Goal: Task Accomplishment & Management: Use online tool/utility

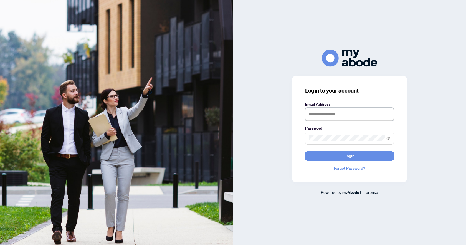
type input "**********"
click at [333, 155] on button "Login" at bounding box center [349, 155] width 89 height 9
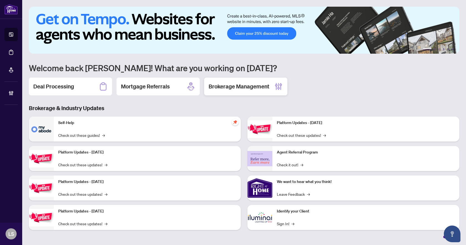
click at [270, 85] on div "Brokerage Management" at bounding box center [245, 86] width 83 height 18
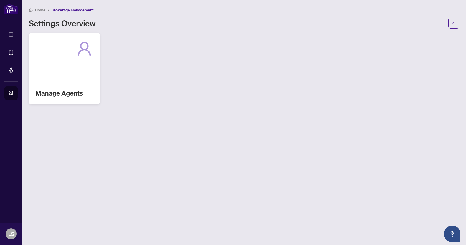
click at [63, 60] on div "Manage Agents" at bounding box center [64, 68] width 71 height 71
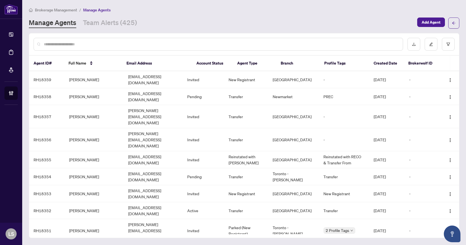
click at [101, 40] on div at bounding box center [219, 44] width 370 height 13
click at [99, 42] on input "text" at bounding box center [221, 44] width 355 height 6
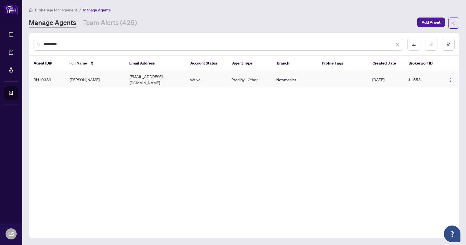
type input "*********"
click at [92, 79] on td "Craig McKinnon" at bounding box center [95, 79] width 60 height 17
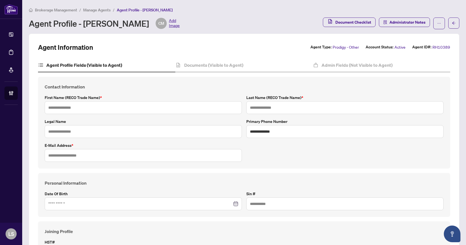
type input "*****"
type input "********"
type input "**********"
type input "*********"
type input "**********"
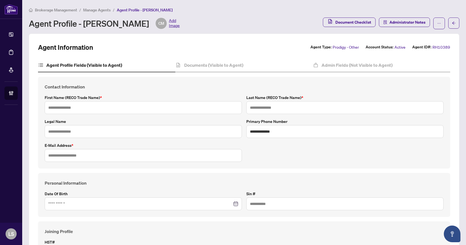
type input "*******"
type input "****"
type input "*******"
type input "****"
type input "**********"
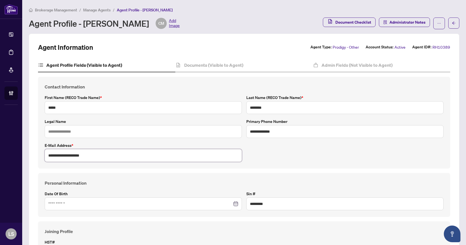
drag, startPoint x: 100, startPoint y: 156, endPoint x: 45, endPoint y: 154, distance: 54.7
click at [45, 154] on input "**********" at bounding box center [143, 155] width 197 height 13
click at [94, 9] on span "Manage Agents" at bounding box center [96, 9] width 27 height 5
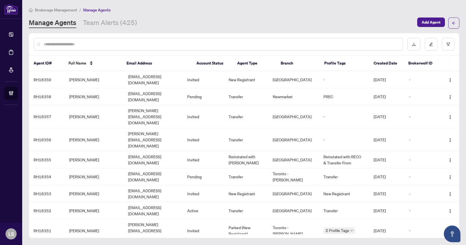
click at [52, 7] on span "Brokerage Management" at bounding box center [56, 9] width 42 height 5
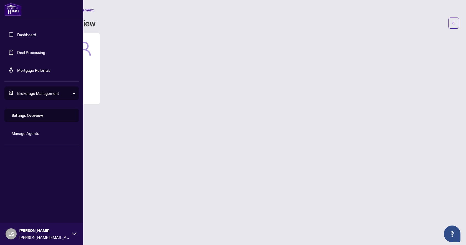
click at [27, 52] on link "Deal Processing" at bounding box center [31, 52] width 28 height 5
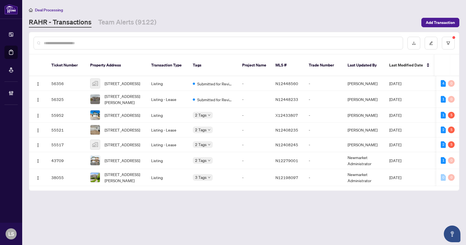
click at [277, 211] on main "Deal Processing RAHR - Transactions Team Alerts (9122) Add Transaction Ticket N…" at bounding box center [244, 122] width 444 height 245
click at [114, 180] on span "422-180 John West Way, Aurora, Ontario L4G 0R3, Canada" at bounding box center [124, 177] width 38 height 12
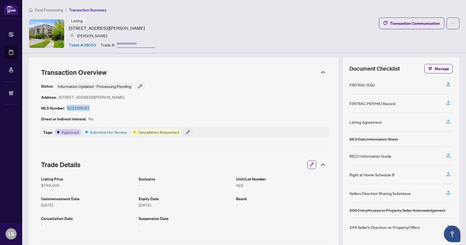
drag, startPoint x: 89, startPoint y: 107, endPoint x: 68, endPoint y: 109, distance: 21.1
click at [68, 109] on div "Status: Information Updated - Processing Pending Address: 180 John West Way, Au…" at bounding box center [185, 110] width 288 height 55
copy article "N12198097"
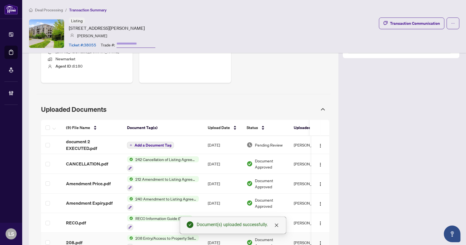
scroll to position [289, 0]
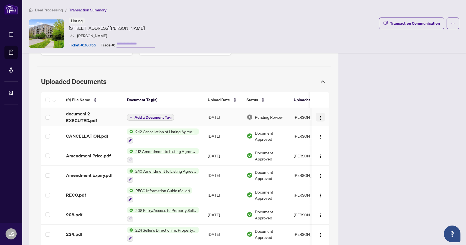
click at [318, 118] on img "button" at bounding box center [320, 118] width 4 height 4
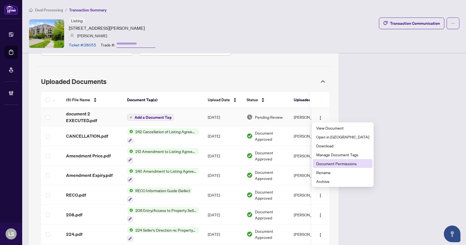
click at [327, 164] on span "Document Permissions" at bounding box center [343, 163] width 53 height 6
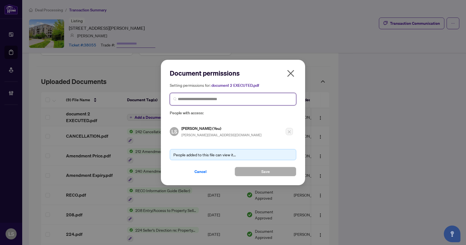
click at [217, 99] on input "search" at bounding box center [235, 99] width 115 height 6
type input "*********"
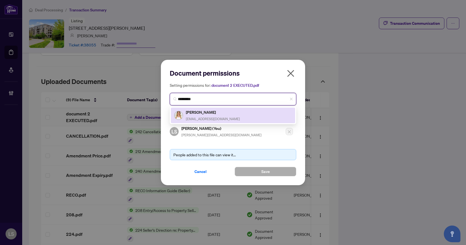
click at [209, 117] on span "iuliacresiun@gmail.com" at bounding box center [213, 119] width 54 height 4
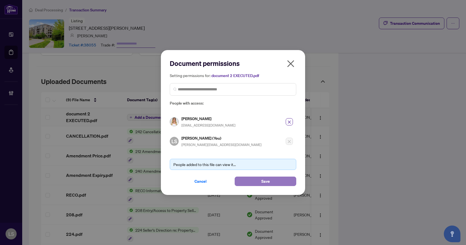
click at [265, 182] on span "Save" at bounding box center [266, 181] width 9 height 9
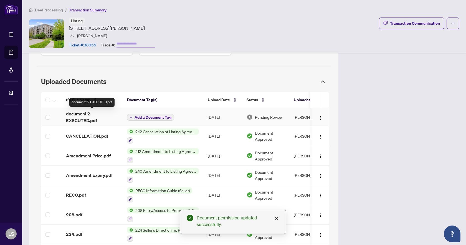
click at [81, 119] on span "document 2 EXECUTED.pdf" at bounding box center [92, 116] width 52 height 13
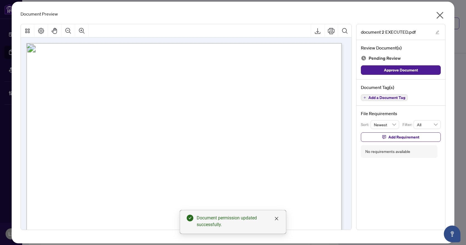
click at [396, 98] on span "Add a Document Tag" at bounding box center [387, 98] width 37 height 4
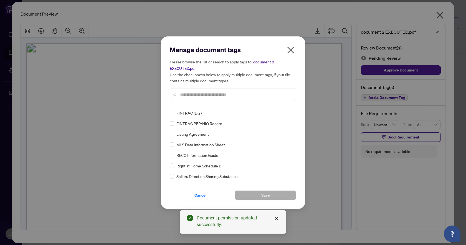
click at [203, 95] on input "text" at bounding box center [236, 94] width 112 height 6
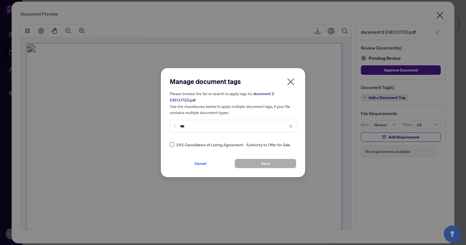
type input "***"
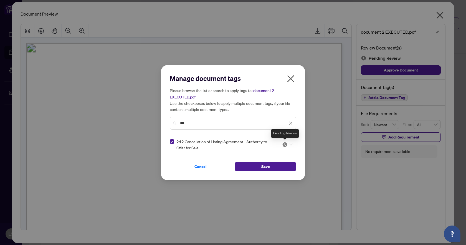
click at [287, 144] on img at bounding box center [285, 145] width 6 height 6
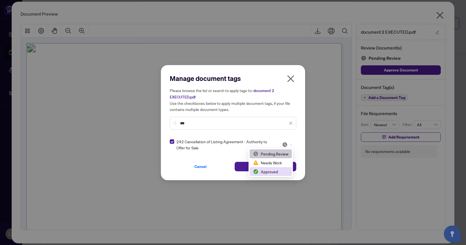
click at [275, 171] on div "Approved" at bounding box center [271, 171] width 36 height 6
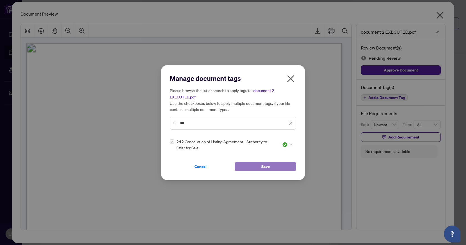
click at [274, 168] on button "Save" at bounding box center [266, 166] width 62 height 9
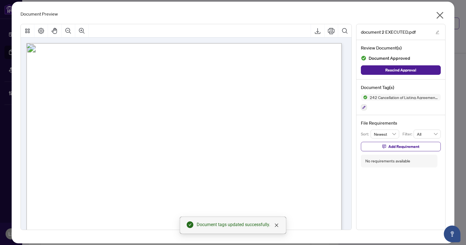
click at [441, 14] on icon "close" at bounding box center [440, 15] width 9 height 9
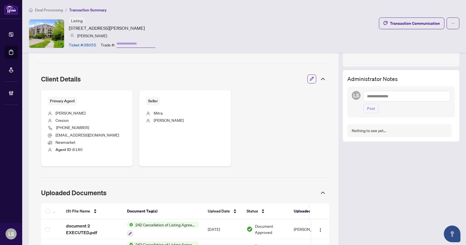
scroll to position [0, 0]
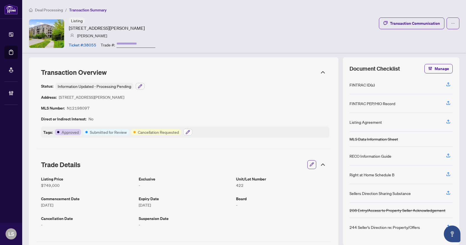
click at [190, 131] on icon "button" at bounding box center [188, 132] width 4 height 4
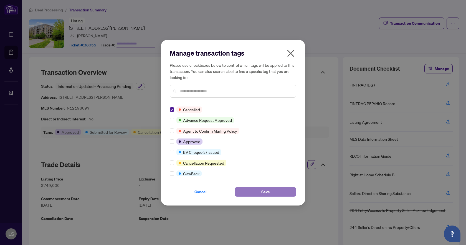
click at [265, 190] on span "Save" at bounding box center [266, 191] width 9 height 9
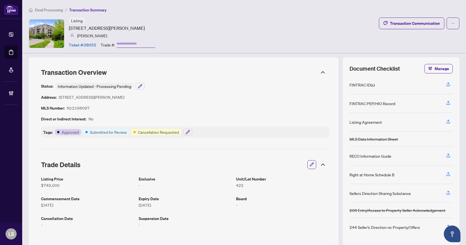
click at [219, 135] on div "Tags: Approved Submitted for Review Cancellation Requested" at bounding box center [185, 131] width 288 height 11
click at [189, 131] on icon "button" at bounding box center [188, 132] width 4 height 4
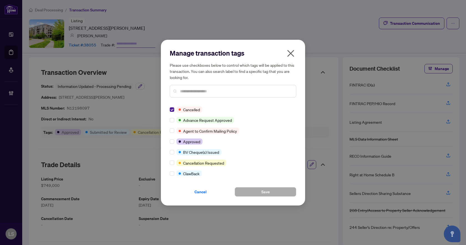
drag, startPoint x: 294, startPoint y: 56, endPoint x: 213, endPoint y: 39, distance: 82.2
click at [293, 56] on icon "close" at bounding box center [291, 53] width 7 height 7
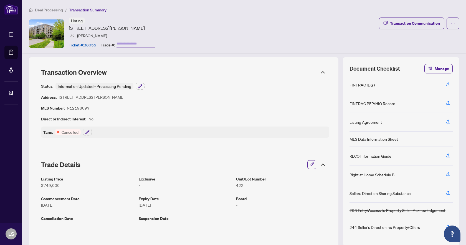
click at [47, 10] on span "Deal Processing" at bounding box center [49, 9] width 28 height 5
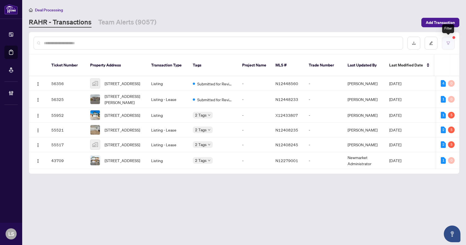
click at [449, 42] on icon "filter" at bounding box center [449, 43] width 4 height 4
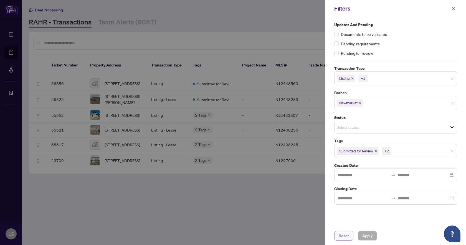
click at [345, 236] on span "Reset" at bounding box center [344, 235] width 10 height 9
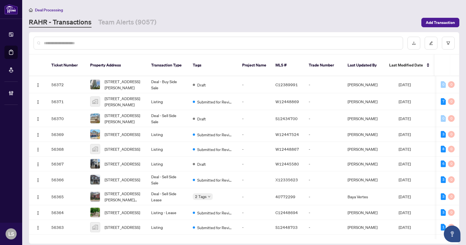
click at [91, 42] on input "text" at bounding box center [221, 43] width 355 height 6
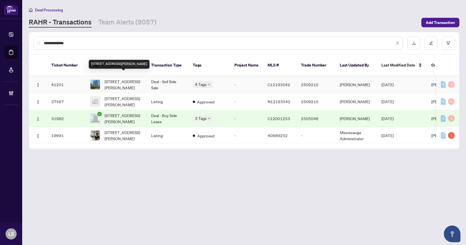
type input "**********"
click at [127, 83] on span "1704-735 Don Mills Rd, Toronto, Ontario M3C 1T1, Canada" at bounding box center [124, 84] width 38 height 12
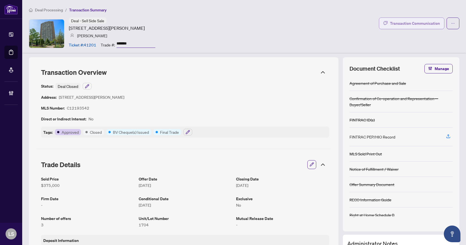
click at [405, 22] on div "Transaction Communication" at bounding box center [415, 23] width 50 height 9
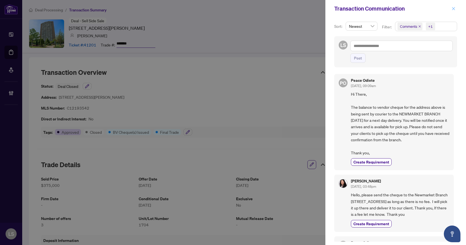
click at [455, 7] on icon "close" at bounding box center [454, 9] width 4 height 4
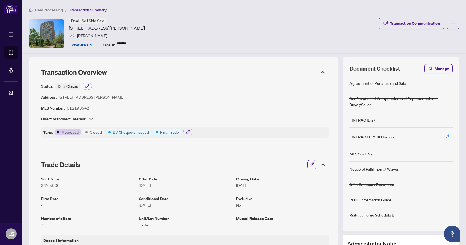
click at [56, 7] on span "Deal Processing" at bounding box center [49, 9] width 28 height 5
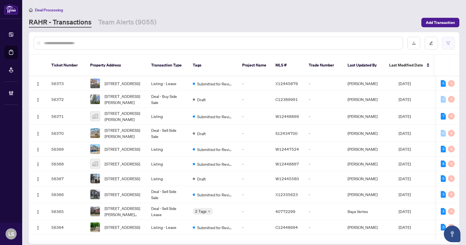
click at [446, 41] on button "button" at bounding box center [448, 43] width 13 height 13
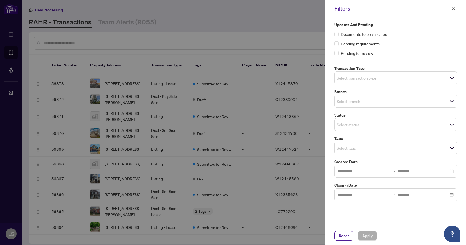
click at [395, 81] on span "Select transaction type" at bounding box center [396, 78] width 122 height 8
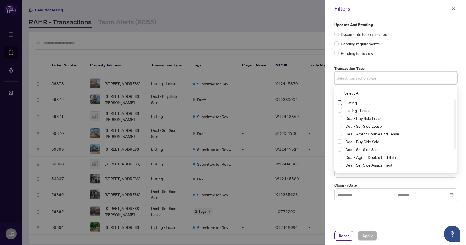
click at [340, 102] on span "Select Listing" at bounding box center [340, 102] width 4 height 4
click at [340, 112] on span "Select Listing - Lease" at bounding box center [340, 111] width 4 height 4
click at [428, 34] on div "Documents to be validated" at bounding box center [396, 34] width 123 height 6
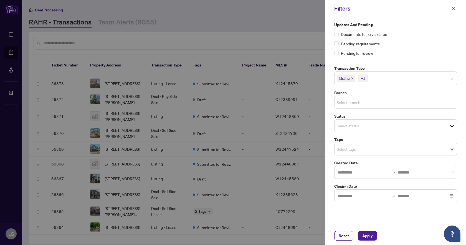
click at [353, 101] on input "search" at bounding box center [356, 102] width 39 height 7
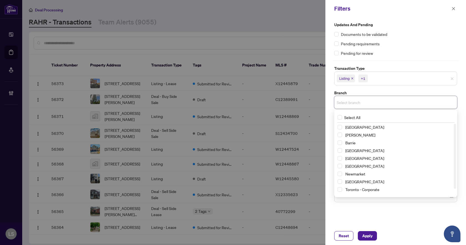
click at [340, 174] on span "Select Newmarket" at bounding box center [340, 173] width 4 height 4
click at [408, 51] on div "Pending for review" at bounding box center [396, 53] width 123 height 6
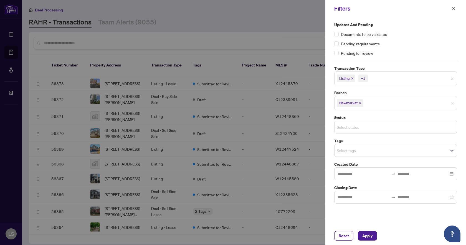
click at [354, 125] on input "search" at bounding box center [356, 127] width 39 height 7
click at [415, 43] on div "Pending requirements" at bounding box center [396, 44] width 123 height 6
click at [352, 152] on input "search" at bounding box center [356, 150] width 39 height 7
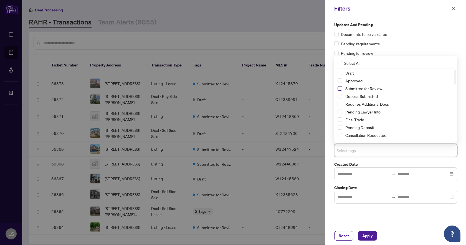
click at [340, 89] on span "Select Submitted for Review" at bounding box center [340, 88] width 4 height 4
click at [340, 136] on span "Select Cancellation Requested" at bounding box center [340, 135] width 4 height 4
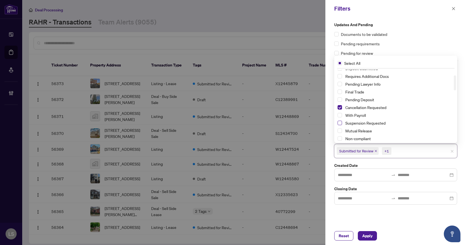
click at [340, 123] on span "Select Suspension Requested" at bounding box center [340, 123] width 4 height 4
click at [366, 235] on span "Apply" at bounding box center [368, 235] width 10 height 9
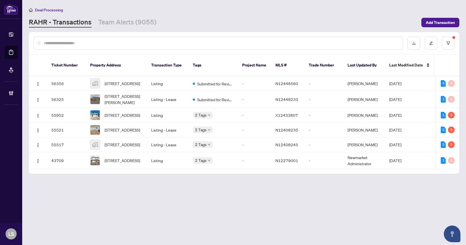
click at [262, 217] on main "Deal Processing RAHR - Transactions Team Alerts (9055) Add Transaction Ticket N…" at bounding box center [244, 122] width 444 height 245
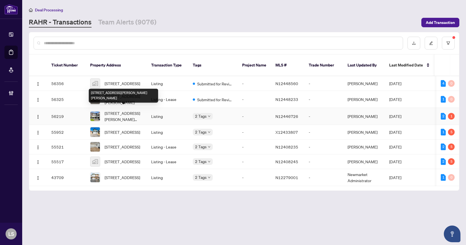
click at [122, 114] on span "[STREET_ADDRESS][PERSON_NAME][PERSON_NAME]" at bounding box center [124, 116] width 38 height 12
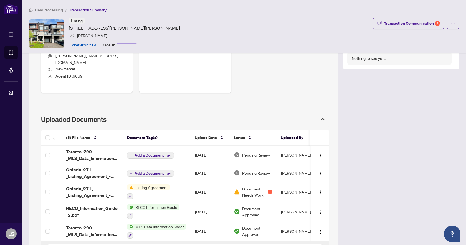
scroll to position [286, 0]
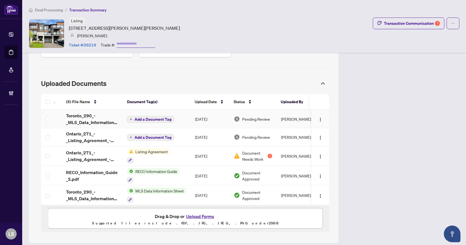
click at [109, 113] on span "Toronto_290_-_MLS_Data_Information_Form_-_Freehold_-_Sale_1 1 1.pdf" at bounding box center [92, 118] width 52 height 13
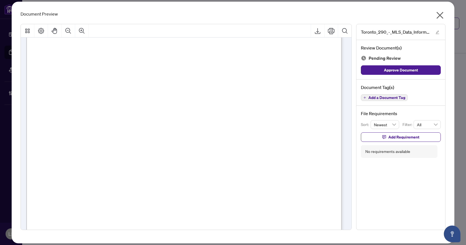
scroll to position [1027, 0]
click at [395, 99] on span "Add a Document Tag" at bounding box center [387, 98] width 37 height 4
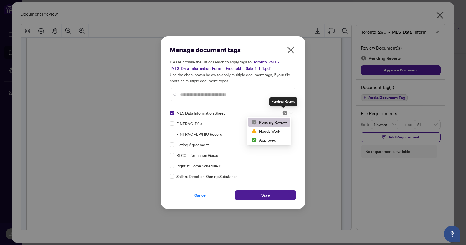
click at [283, 111] on img at bounding box center [285, 113] width 6 height 6
click at [273, 140] on div "Approved" at bounding box center [270, 140] width 36 height 6
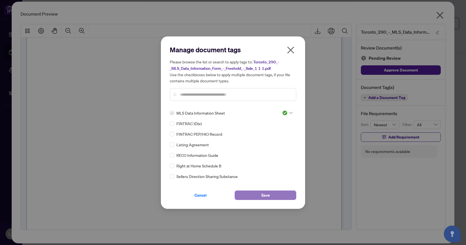
click at [269, 194] on span "Save" at bounding box center [266, 194] width 9 height 9
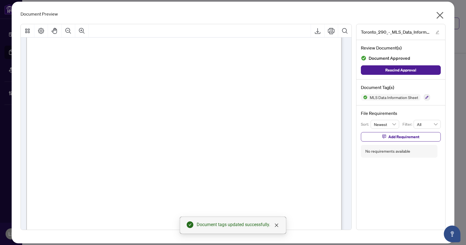
click at [441, 13] on icon "close" at bounding box center [440, 15] width 9 height 9
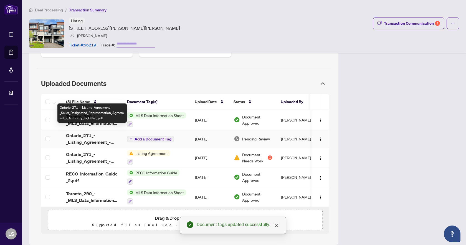
click at [91, 135] on span "Ontario_271_-_Listing_Agreement_-_Seller_Designated_Representation_Agreement_-_…" at bounding box center [92, 138] width 52 height 13
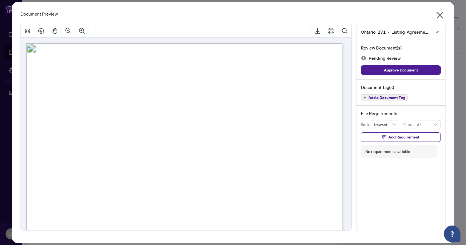
click at [391, 96] on span "Add a Document Tag" at bounding box center [387, 98] width 37 height 4
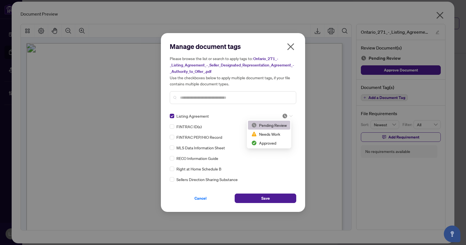
click at [287, 115] on div at bounding box center [287, 116] width 11 height 6
click at [277, 142] on div "Approved" at bounding box center [270, 143] width 36 height 6
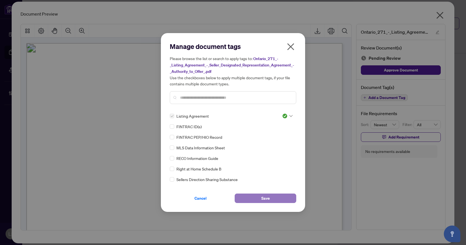
click at [273, 196] on button "Save" at bounding box center [266, 197] width 62 height 9
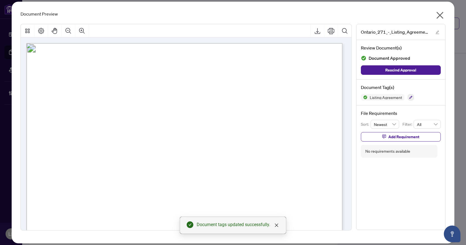
click at [440, 17] on icon "close" at bounding box center [440, 15] width 7 height 7
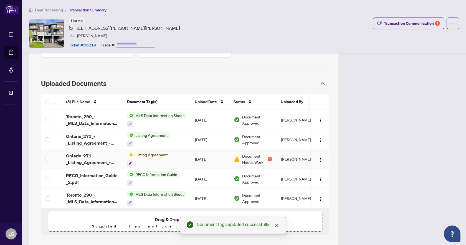
click at [88, 154] on span "Ontario_271_-_Listing_Agreement_-_Seller_Designated_Representation_Agreement_-_…" at bounding box center [92, 158] width 52 height 13
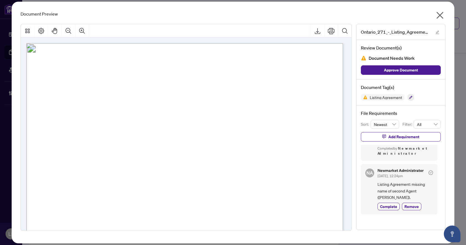
scroll to position [58, 0]
click at [389, 206] on span "Complete" at bounding box center [388, 206] width 17 height 6
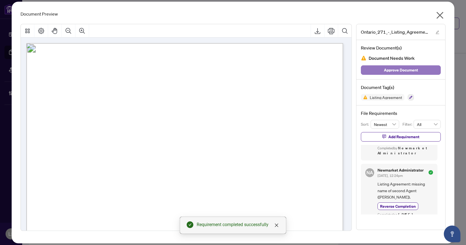
click at [399, 70] on span "Approve Document" at bounding box center [401, 70] width 34 height 9
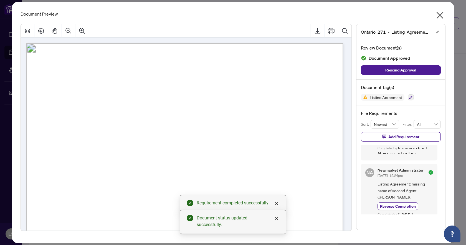
click at [438, 15] on icon "close" at bounding box center [440, 15] width 9 height 9
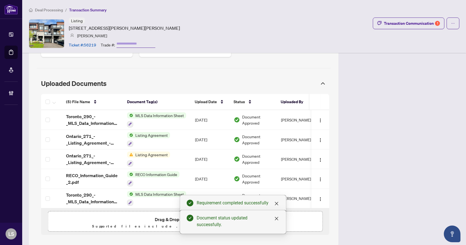
click at [51, 12] on li "Deal Processing" at bounding box center [46, 10] width 34 height 6
click at [51, 10] on span "Deal Processing" at bounding box center [49, 9] width 28 height 5
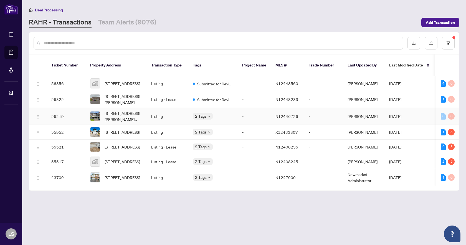
click at [119, 116] on span "279 Moody Dr, Vaughan, Ontario L4H 3N5, Canada" at bounding box center [124, 116] width 38 height 12
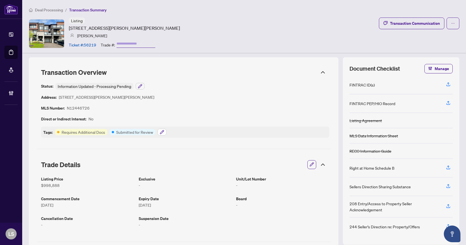
click at [163, 132] on icon "button" at bounding box center [162, 132] width 4 height 4
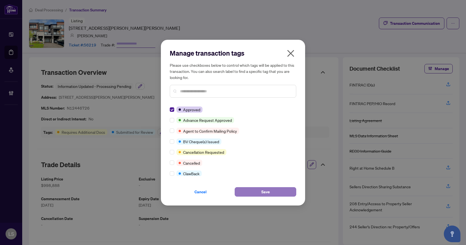
click at [258, 192] on button "Save" at bounding box center [266, 191] width 62 height 9
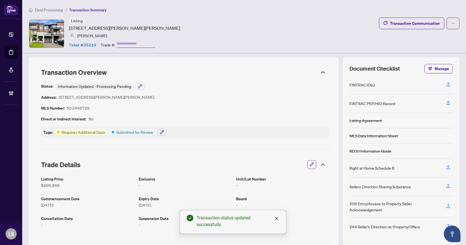
click at [54, 8] on span "Deal Processing" at bounding box center [49, 9] width 28 height 5
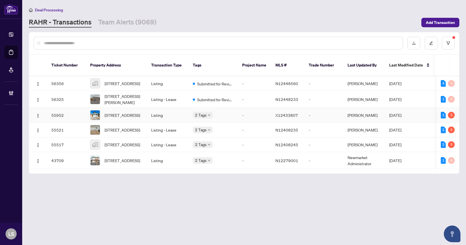
click at [123, 113] on span "[STREET_ADDRESS]" at bounding box center [123, 115] width 36 height 6
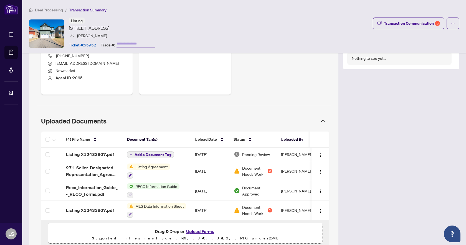
scroll to position [271, 0]
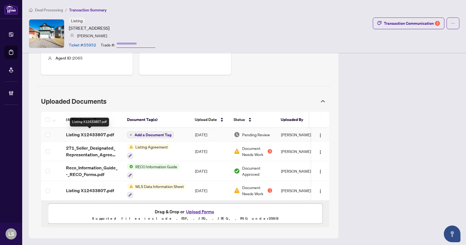
click at [73, 131] on span "Listing X12433807.pdf" at bounding box center [90, 134] width 48 height 7
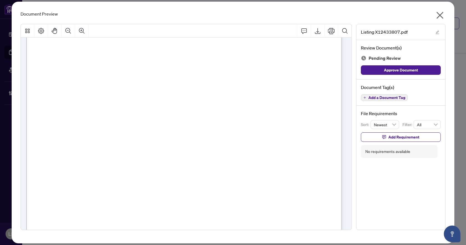
scroll to position [8238, 0]
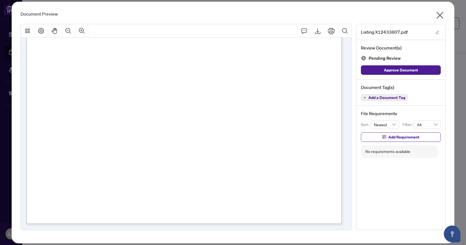
click at [385, 98] on span "Add a Document Tag" at bounding box center [387, 98] width 37 height 4
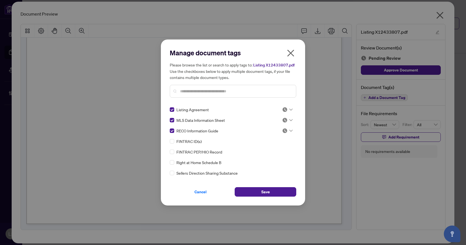
click at [291, 108] on icon at bounding box center [291, 109] width 3 height 2
click at [275, 140] on div "Approved" at bounding box center [269, 136] width 42 height 9
click at [290, 120] on icon at bounding box center [291, 120] width 3 height 2
click at [277, 147] on div "Approved" at bounding box center [270, 147] width 36 height 6
click at [290, 131] on icon at bounding box center [291, 130] width 3 height 2
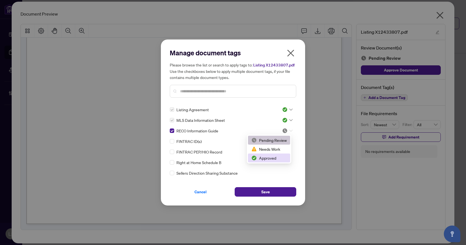
click at [277, 158] on div "Approved" at bounding box center [270, 158] width 36 height 6
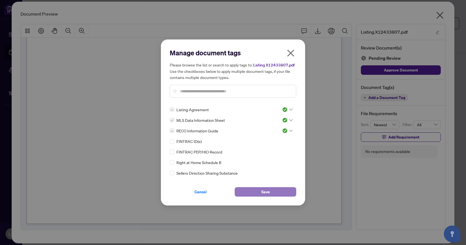
click at [268, 193] on span "Save" at bounding box center [266, 191] width 9 height 9
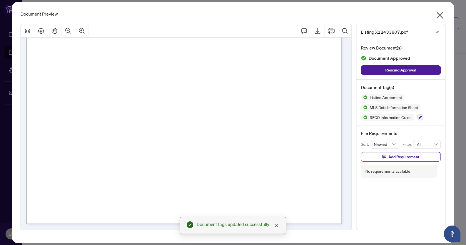
click at [439, 14] on icon "close" at bounding box center [440, 15] width 7 height 7
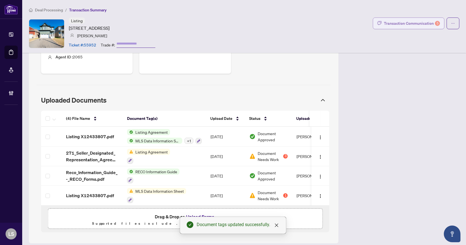
scroll to position [132, 0]
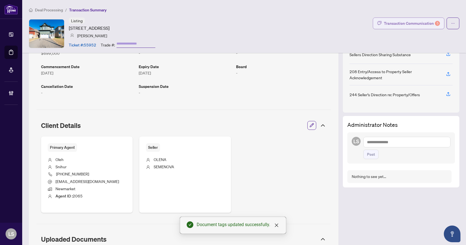
click at [415, 19] on div "Transaction Communication 5" at bounding box center [412, 23] width 56 height 9
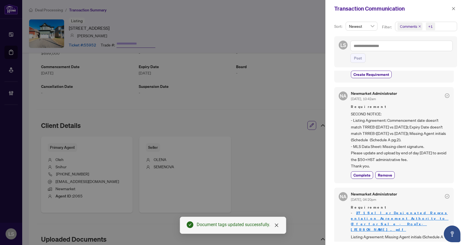
scroll to position [83, 0]
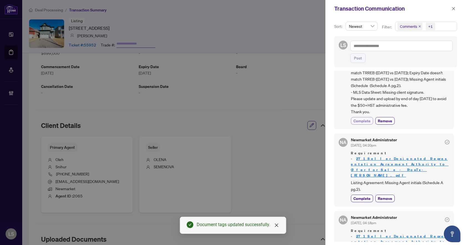
click at [366, 119] on span "Complete" at bounding box center [362, 121] width 17 height 6
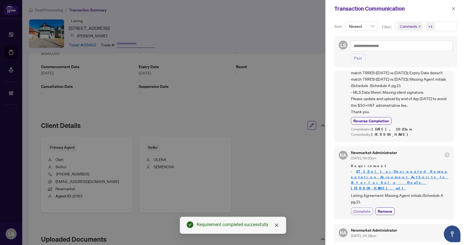
drag, startPoint x: 356, startPoint y: 197, endPoint x: 362, endPoint y: 197, distance: 5.3
click at [357, 208] on span "Complete" at bounding box center [362, 211] width 17 height 6
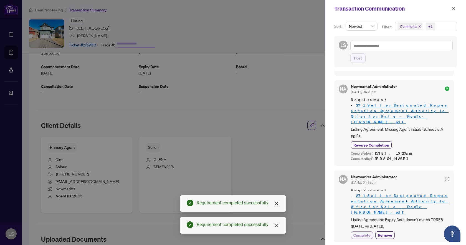
scroll to position [167, 0]
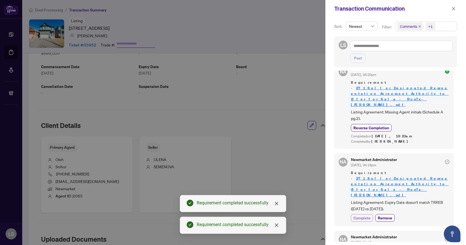
click at [366, 215] on span "Complete" at bounding box center [362, 218] width 17 height 6
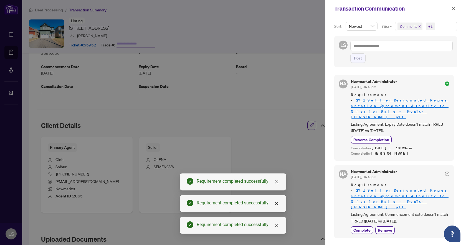
scroll to position [250, 0]
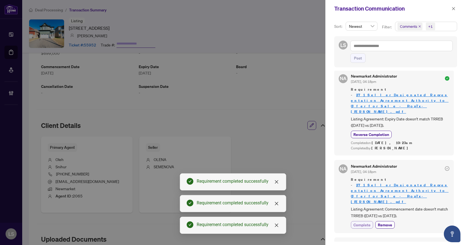
click at [367, 222] on span "Complete" at bounding box center [362, 225] width 17 height 6
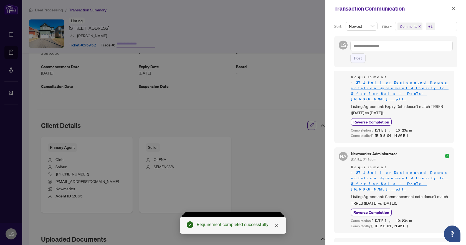
scroll to position [269, 0]
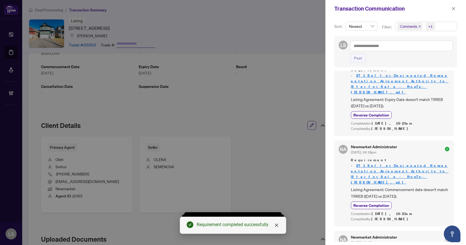
click at [454, 7] on icon "close" at bounding box center [454, 9] width 4 height 4
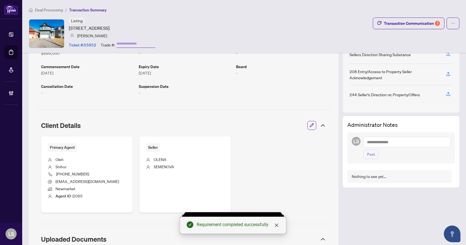
scroll to position [0, 0]
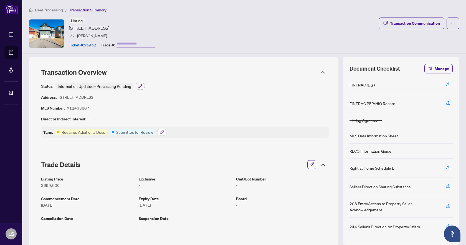
click at [161, 131] on icon "button" at bounding box center [162, 132] width 4 height 4
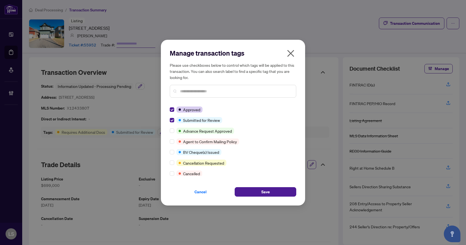
click at [170, 121] on div "Manage transaction tags Please use checkboxes below to control which tags will …" at bounding box center [233, 122] width 144 height 165
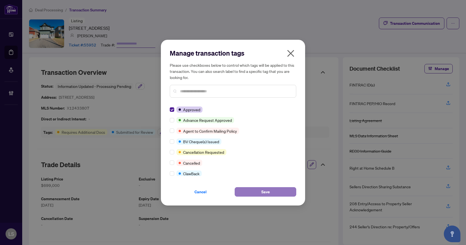
click at [268, 193] on span "Save" at bounding box center [266, 191] width 9 height 9
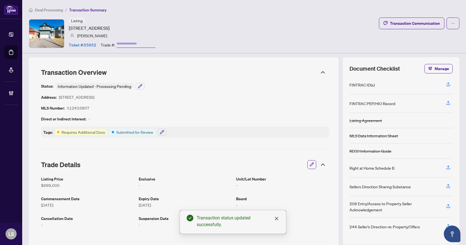
click at [61, 10] on span "Deal Processing" at bounding box center [49, 9] width 28 height 5
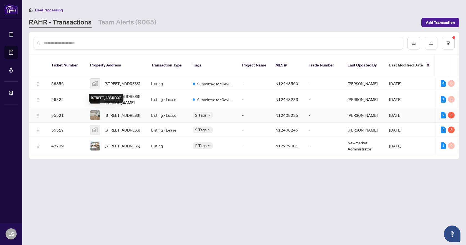
click at [123, 114] on span "[STREET_ADDRESS]" at bounding box center [123, 115] width 36 height 6
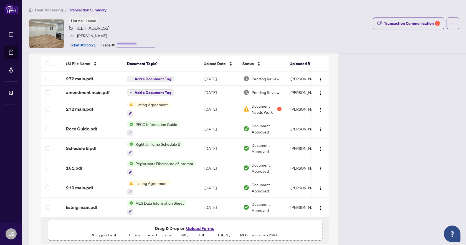
scroll to position [333, 0]
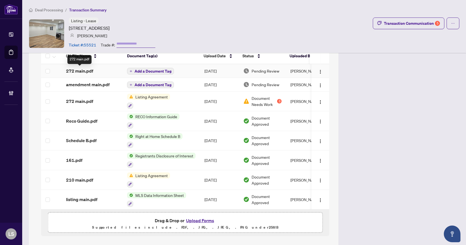
click at [85, 70] on span "272 main.pdf" at bounding box center [79, 70] width 27 height 7
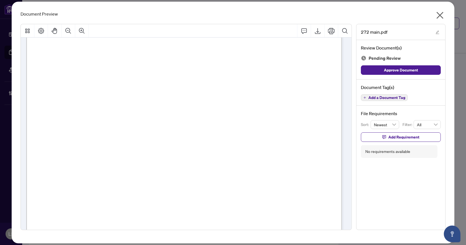
scroll to position [1459, 0]
click at [443, 16] on icon "close" at bounding box center [440, 15] width 9 height 9
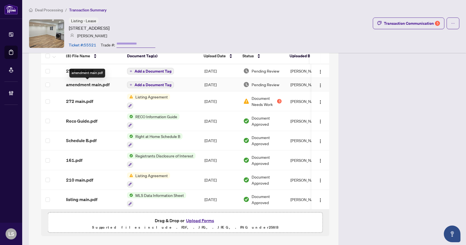
click at [69, 84] on span "amendment main.pdf" at bounding box center [88, 84] width 44 height 7
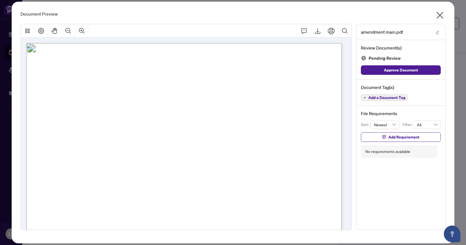
click at [394, 97] on span "Add a Document Tag" at bounding box center [387, 98] width 37 height 4
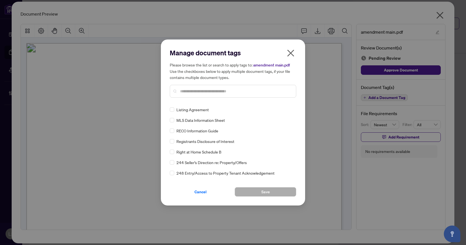
click at [191, 89] on input "text" at bounding box center [236, 91] width 112 height 6
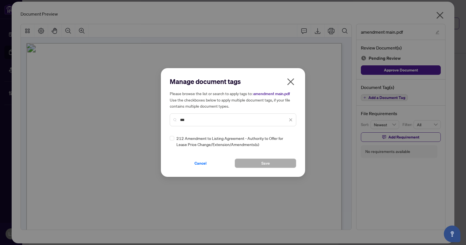
type input "***"
click at [261, 163] on button "Save" at bounding box center [266, 162] width 62 height 9
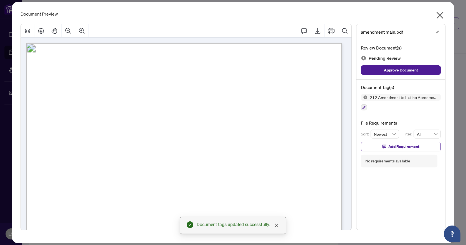
click at [441, 11] on icon "close" at bounding box center [440, 15] width 9 height 9
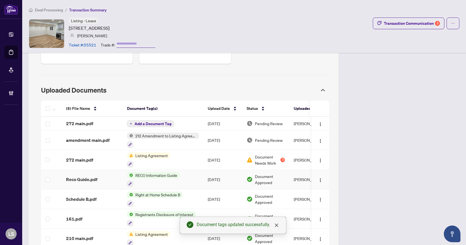
scroll to position [278, 0]
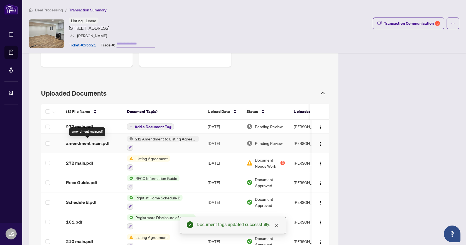
click at [81, 141] on span "amendment main.pdf" at bounding box center [88, 143] width 44 height 7
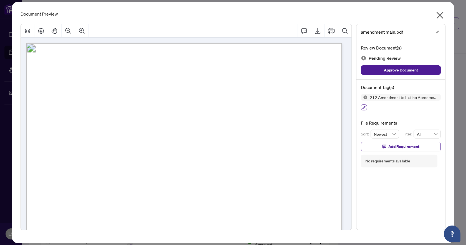
click at [362, 106] on button "button" at bounding box center [364, 107] width 6 height 6
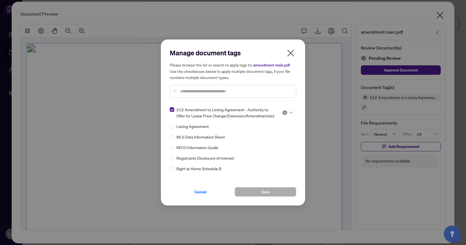
click at [286, 113] on img at bounding box center [285, 113] width 6 height 6
click at [274, 139] on div "Approved" at bounding box center [270, 140] width 36 height 6
click at [262, 191] on span "Save" at bounding box center [266, 191] width 9 height 9
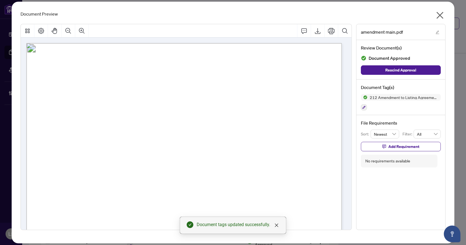
click at [437, 14] on icon "close" at bounding box center [440, 15] width 9 height 9
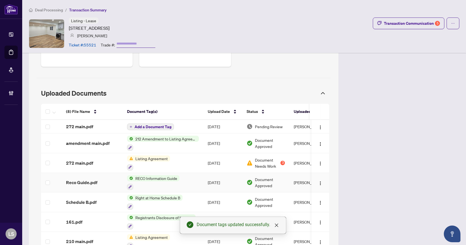
scroll to position [139, 0]
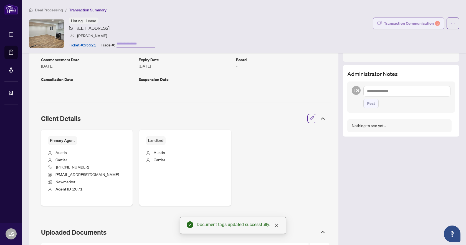
click at [424, 21] on div "Transaction Communication 5" at bounding box center [412, 23] width 56 height 9
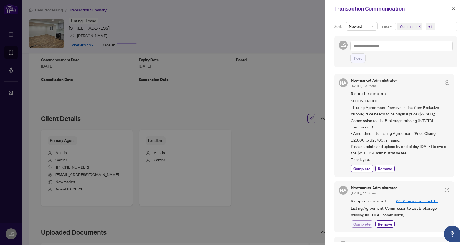
click at [364, 221] on span "Complete" at bounding box center [362, 224] width 17 height 6
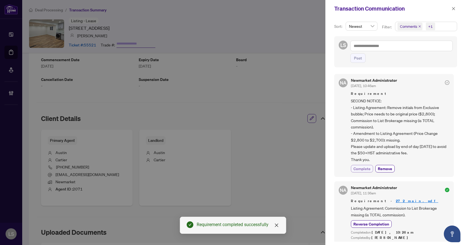
click at [371, 170] on button "Complete" at bounding box center [362, 168] width 22 height 7
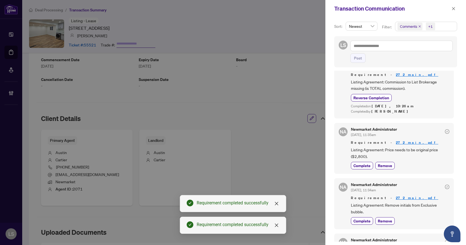
click at [362, 169] on div "NA Newmarket Administrator Oct/02/2025, 11:35am Requirement - 272 main.pdf List…" at bounding box center [395, 148] width 120 height 51
click at [362, 164] on span "Complete" at bounding box center [362, 165] width 17 height 6
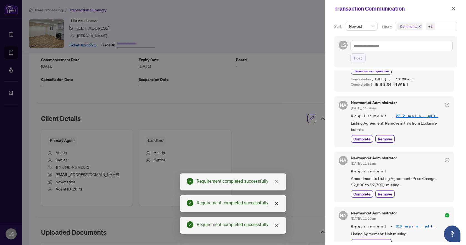
scroll to position [250, 0]
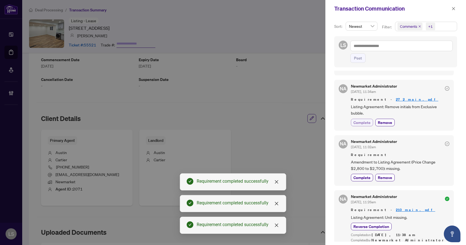
click at [361, 125] on span "Complete" at bounding box center [362, 122] width 17 height 6
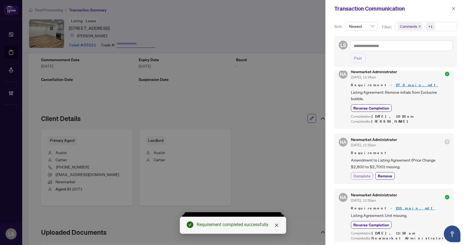
scroll to position [305, 0]
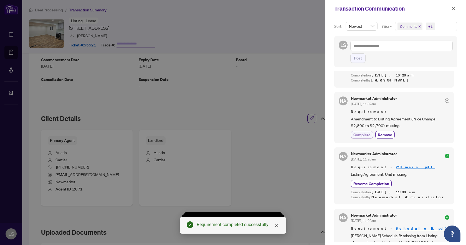
click at [362, 134] on span "Complete" at bounding box center [362, 135] width 17 height 6
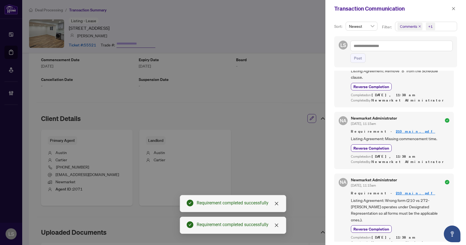
scroll to position [837, 0]
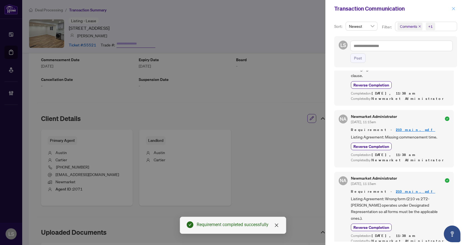
click at [456, 8] on button "button" at bounding box center [453, 8] width 7 height 7
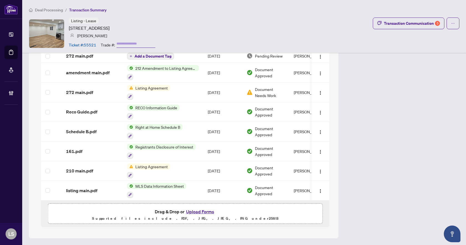
scroll to position [238, 0]
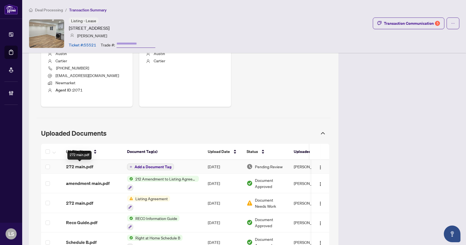
click at [89, 165] on span "272 main.pdf" at bounding box center [79, 166] width 27 height 7
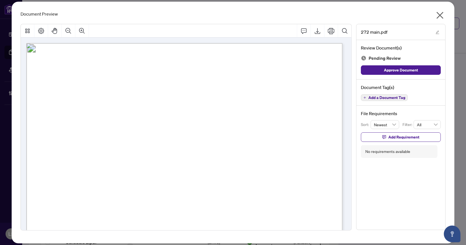
click at [391, 97] on span "Add a Document Tag" at bounding box center [387, 98] width 37 height 4
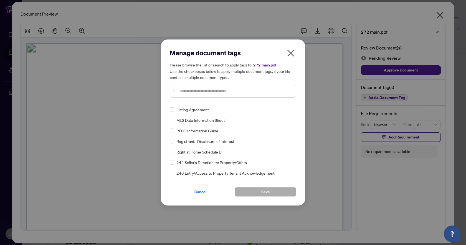
click at [212, 93] on input "text" at bounding box center [236, 91] width 112 height 6
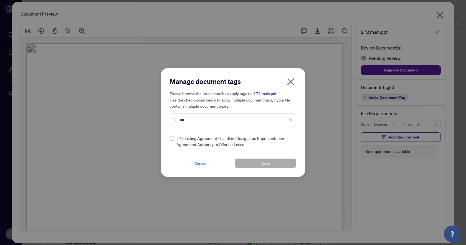
type input "***"
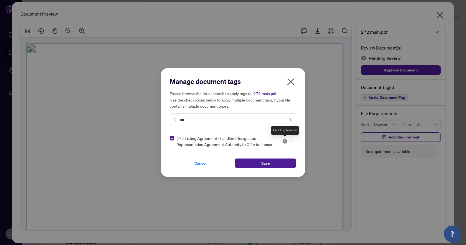
click at [285, 142] on img at bounding box center [285, 141] width 6 height 6
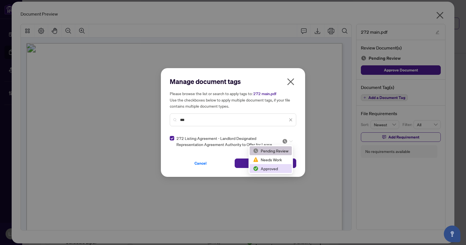
click at [271, 168] on div "Approved" at bounding box center [271, 168] width 36 height 6
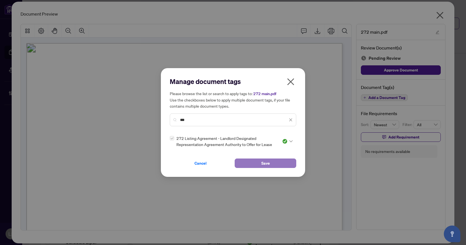
click at [267, 163] on span "Save" at bounding box center [266, 163] width 9 height 9
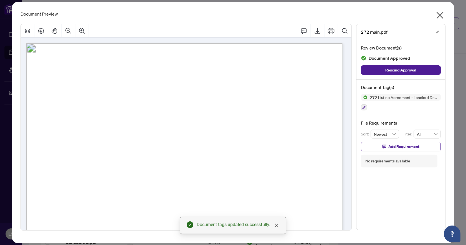
click at [439, 13] on icon "close" at bounding box center [440, 15] width 9 height 9
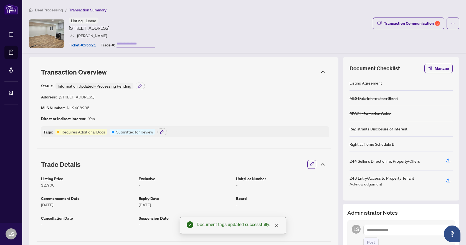
scroll to position [0, 0]
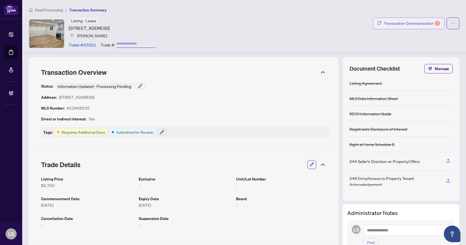
click at [413, 21] on div "Transaction Communication 5" at bounding box center [412, 23] width 56 height 9
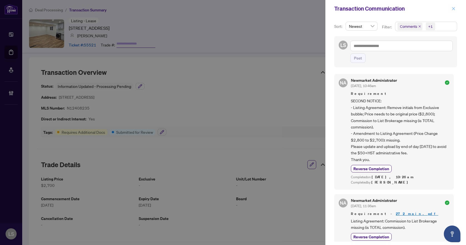
click at [452, 8] on icon "close" at bounding box center [454, 9] width 4 height 4
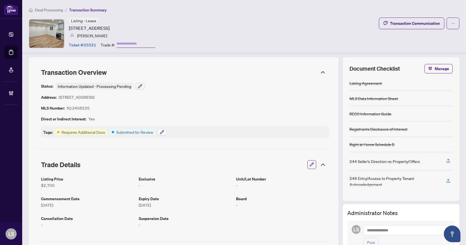
click at [164, 133] on button "button" at bounding box center [162, 132] width 9 height 7
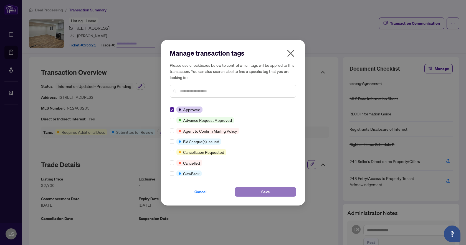
click at [266, 193] on span "Save" at bounding box center [266, 191] width 9 height 9
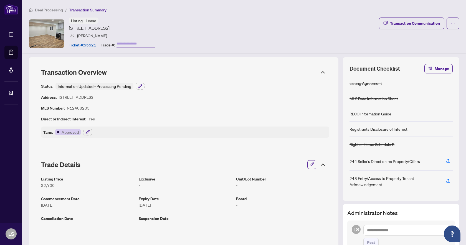
click at [59, 12] on span "Deal Processing" at bounding box center [49, 9] width 28 height 5
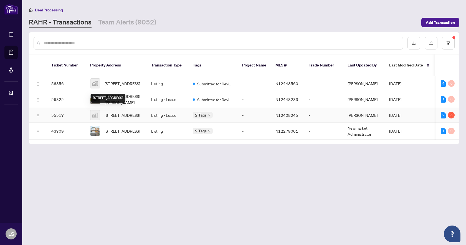
click at [125, 115] on span "[STREET_ADDRESS]" at bounding box center [123, 115] width 36 height 6
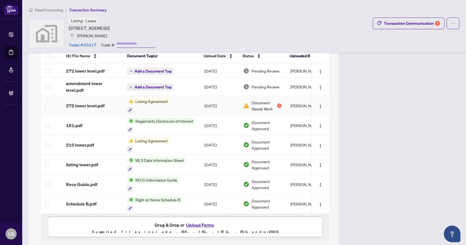
scroll to position [305, 0]
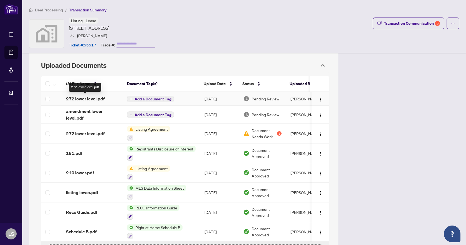
click at [79, 97] on span "272 lower level.pdf" at bounding box center [85, 98] width 39 height 7
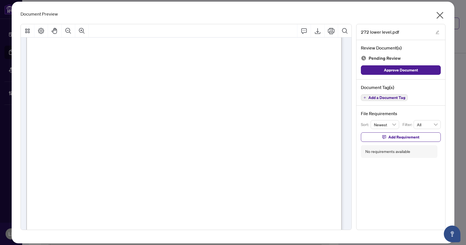
scroll to position [117, 0]
click at [368, 98] on button "Add a Document Tag" at bounding box center [384, 97] width 47 height 7
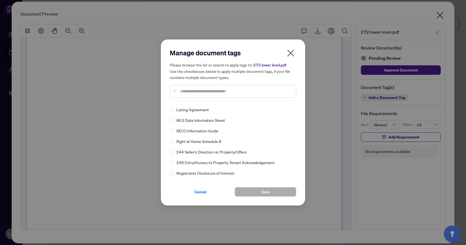
click at [190, 91] on input "text" at bounding box center [236, 91] width 112 height 6
type input "***"
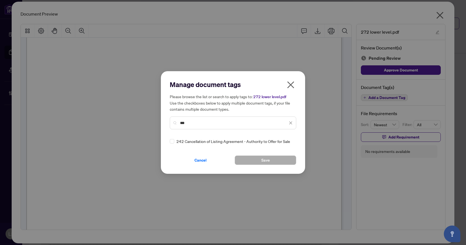
drag, startPoint x: 204, startPoint y: 123, endPoint x: 166, endPoint y: 122, distance: 38.1
click at [166, 122] on div "Manage document tags Please browse the list or search to apply tags to: 272 low…" at bounding box center [233, 122] width 144 height 102
click at [289, 83] on icon "close" at bounding box center [291, 84] width 7 height 7
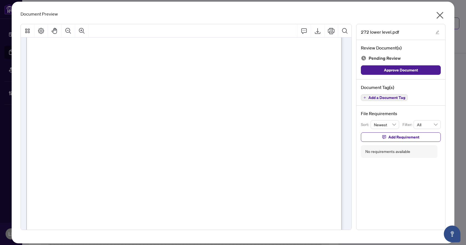
scroll to position [0, 0]
click at [391, 99] on span "Add a Document Tag" at bounding box center [387, 98] width 37 height 4
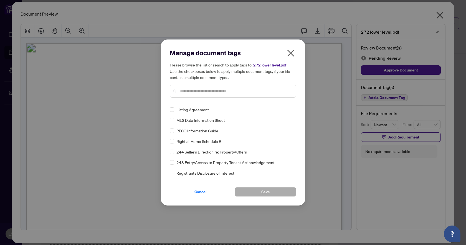
click at [189, 91] on input "text" at bounding box center [236, 91] width 112 height 6
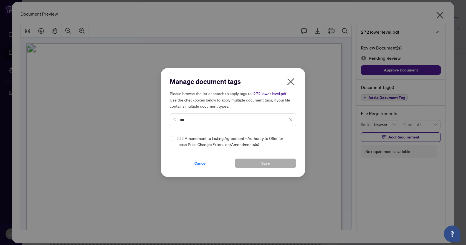
type input "***"
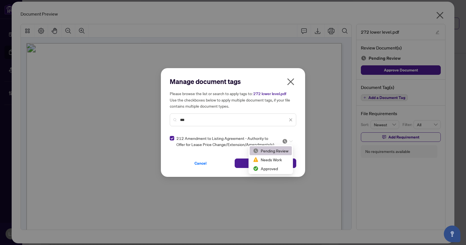
click at [291, 141] on icon at bounding box center [291, 141] width 3 height 2
click at [273, 168] on div "Approved" at bounding box center [271, 168] width 36 height 6
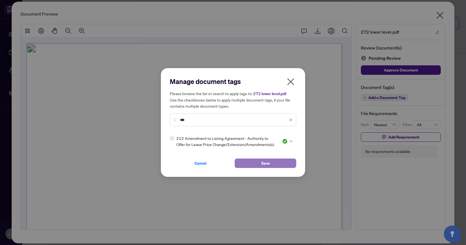
click at [272, 164] on button "Save" at bounding box center [266, 162] width 62 height 9
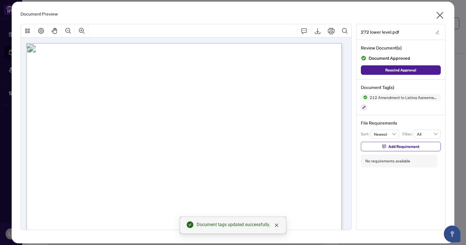
click at [441, 16] on icon "close" at bounding box center [440, 15] width 7 height 7
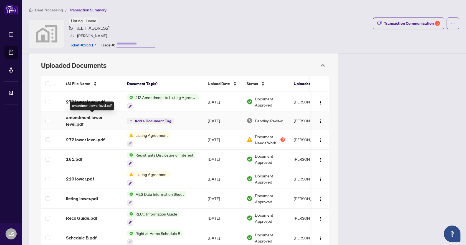
click at [88, 117] on span "amendment lower level.pdf" at bounding box center [92, 120] width 52 height 13
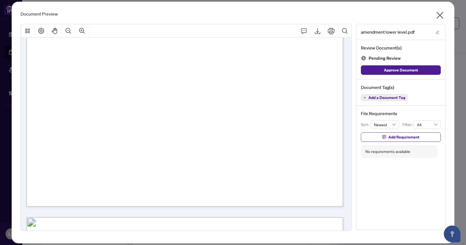
scroll to position [222, 0]
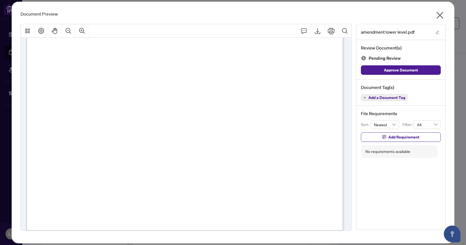
click at [378, 99] on span "Add a Document Tag" at bounding box center [387, 98] width 37 height 4
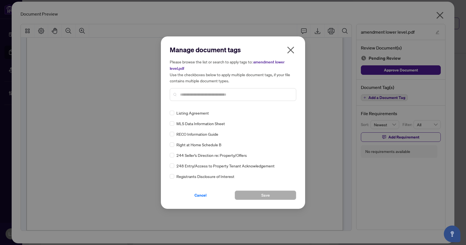
click at [220, 96] on input "text" at bounding box center [236, 94] width 112 height 6
click at [283, 114] on img at bounding box center [285, 113] width 6 height 6
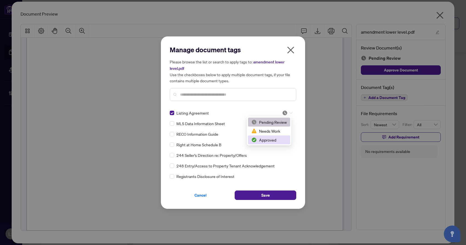
click at [271, 137] on div "Approved" at bounding box center [270, 140] width 36 height 6
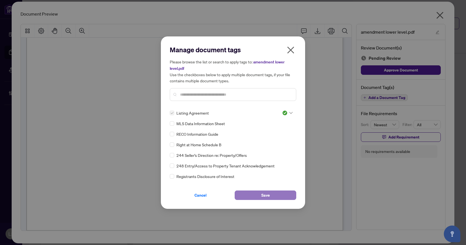
click at [275, 193] on button "Save" at bounding box center [266, 194] width 62 height 9
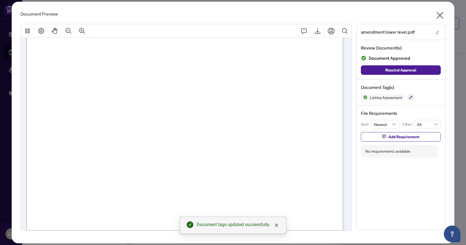
click at [440, 16] on icon "close" at bounding box center [440, 15] width 7 height 7
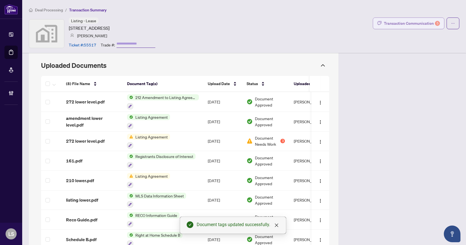
click at [411, 23] on div "Transaction Communication 5" at bounding box center [412, 23] width 56 height 9
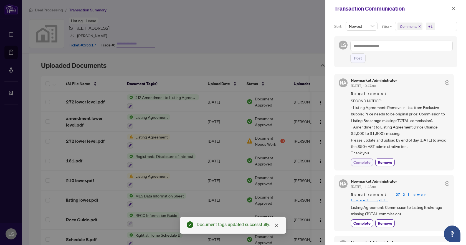
click at [369, 163] on span "Complete" at bounding box center [362, 162] width 17 height 6
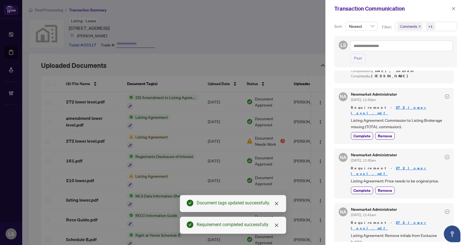
scroll to position [111, 0]
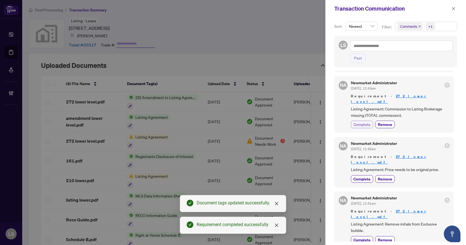
click at [360, 121] on span "Complete" at bounding box center [362, 124] width 17 height 6
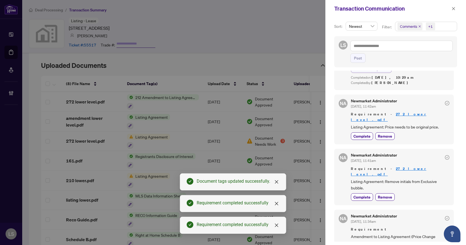
scroll to position [167, 0]
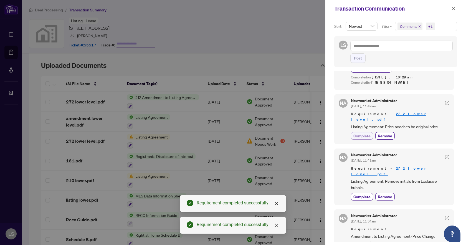
click at [362, 133] on span "Complete" at bounding box center [362, 136] width 17 height 6
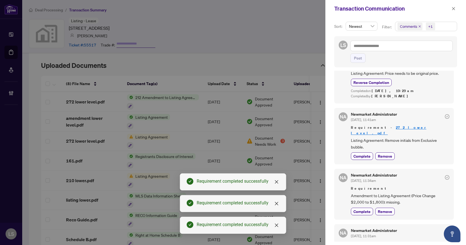
scroll to position [222, 0]
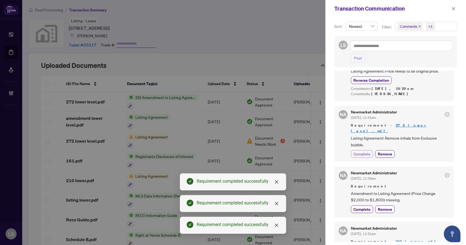
click at [368, 151] on span "Complete" at bounding box center [362, 154] width 17 height 6
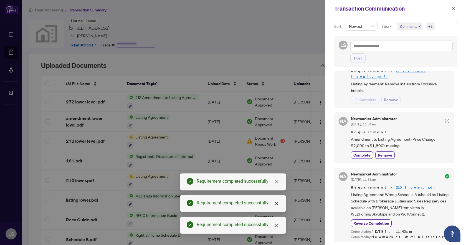
scroll to position [278, 0]
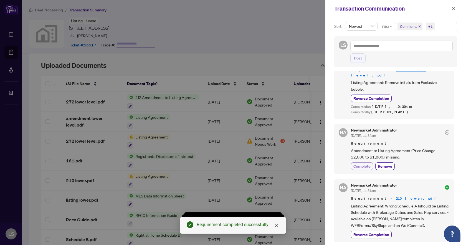
click at [363, 163] on span "Complete" at bounding box center [362, 166] width 17 height 6
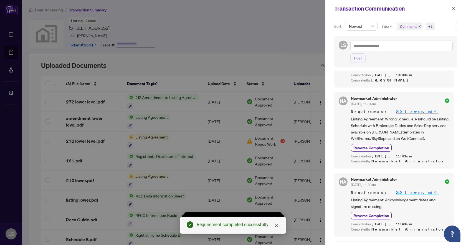
scroll to position [389, 0]
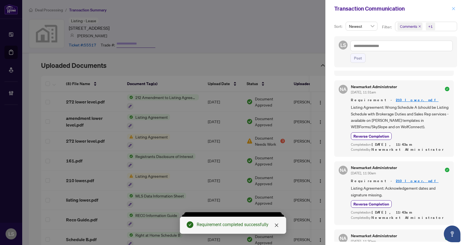
click at [453, 9] on icon "close" at bounding box center [454, 9] width 4 height 4
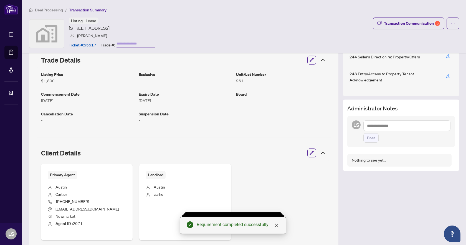
scroll to position [0, 0]
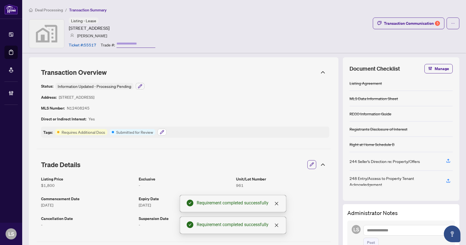
click at [165, 129] on button "button" at bounding box center [162, 132] width 9 height 7
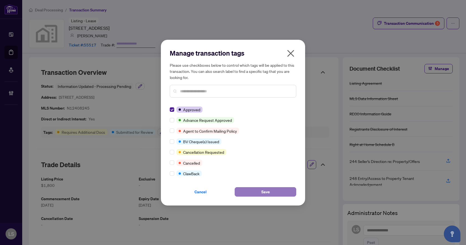
click at [262, 192] on span "Save" at bounding box center [266, 191] width 9 height 9
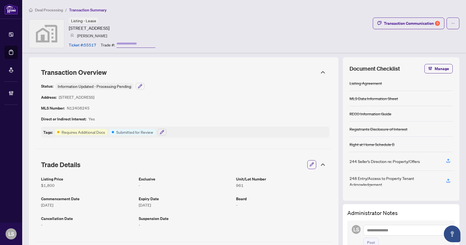
click at [56, 9] on span "Deal Processing" at bounding box center [49, 9] width 28 height 5
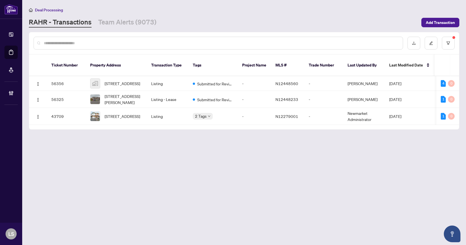
click at [186, 187] on main "Deal Processing RAHR - Transactions Team Alerts (9073) Add Transaction Ticket N…" at bounding box center [244, 122] width 444 height 245
click at [125, 113] on span "9 Royal Cedar Crt, East Gwillimbury, Ontario L9N 1R7, Canada" at bounding box center [123, 116] width 36 height 6
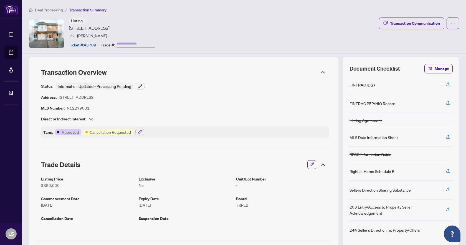
click at [42, 11] on span "Deal Processing" at bounding box center [49, 9] width 28 height 5
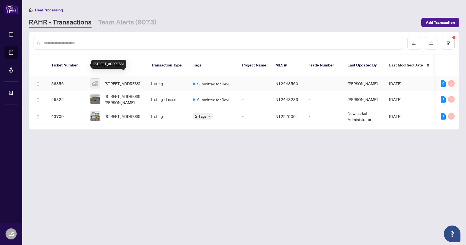
click at [128, 80] on span "[STREET_ADDRESS]" at bounding box center [123, 83] width 36 height 6
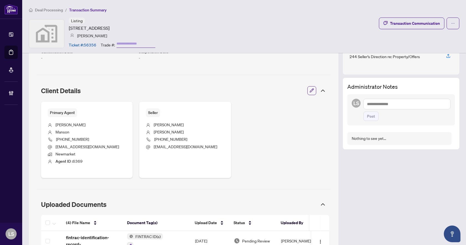
scroll to position [277, 0]
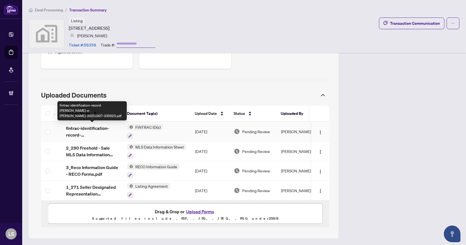
click at [91, 125] on span "fintrac-identification-record-[PERSON_NAME]-e-[PERSON_NAME]-20251007-035623.pdf" at bounding box center [92, 131] width 52 height 13
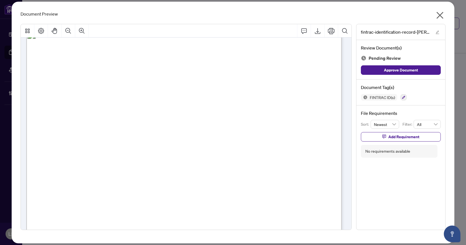
scroll to position [2582, 0]
click at [389, 138] on span "Add Requirement" at bounding box center [404, 136] width 31 height 9
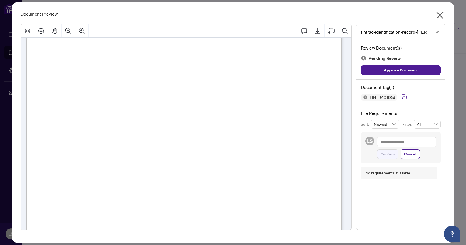
click at [401, 98] on button "button" at bounding box center [404, 97] width 6 height 6
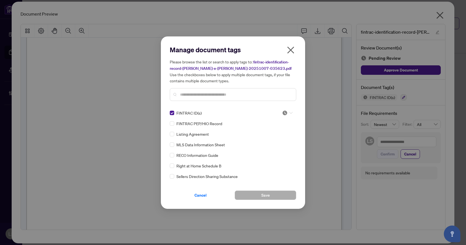
click at [290, 112] on icon at bounding box center [291, 113] width 3 height 2
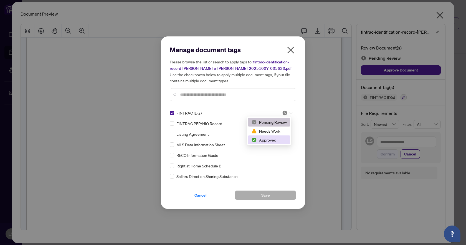
click at [267, 141] on div "Approved" at bounding box center [270, 140] width 36 height 6
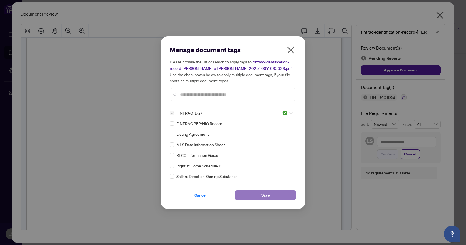
click at [265, 195] on span "Save" at bounding box center [266, 194] width 9 height 9
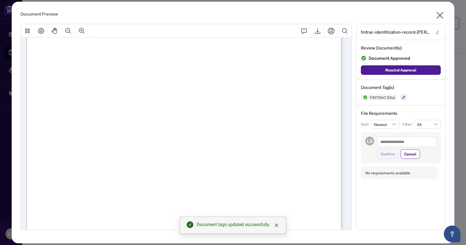
click at [442, 12] on icon "close" at bounding box center [440, 15] width 9 height 9
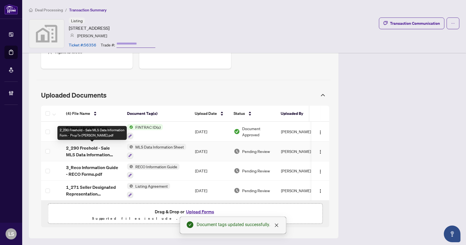
click at [85, 150] on span "2_290 Freehold - Sale MLS Data Information Form - PropTx-[PERSON_NAME].pdf" at bounding box center [92, 150] width 52 height 13
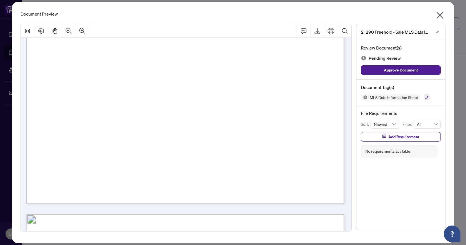
scroll to position [250, 0]
click at [427, 98] on icon "button" at bounding box center [427, 97] width 3 height 3
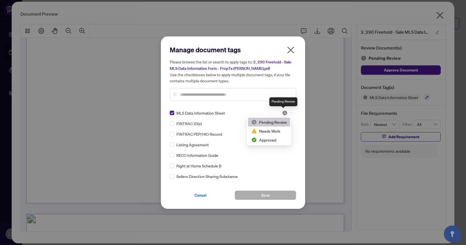
click at [286, 111] on div at bounding box center [287, 113] width 11 height 6
click at [268, 140] on div "Approved" at bounding box center [270, 140] width 36 height 6
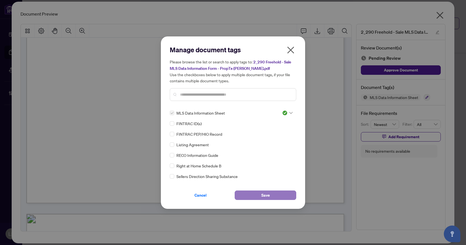
click at [271, 191] on button "Save" at bounding box center [266, 194] width 62 height 9
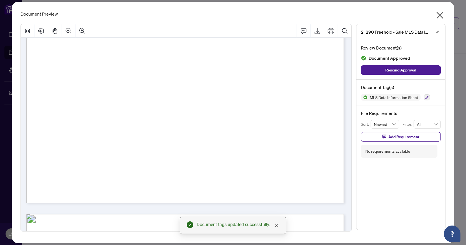
click at [441, 14] on icon "close" at bounding box center [440, 15] width 7 height 7
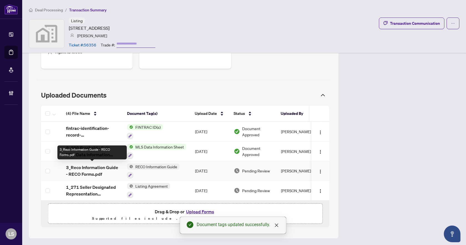
click at [90, 171] on span "3_Reco Information Guide - RECO Forms.pdf" at bounding box center [92, 170] width 52 height 13
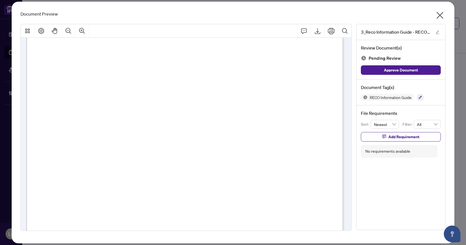
scroll to position [5253, 0]
click at [422, 97] on icon "button" at bounding box center [420, 97] width 3 height 3
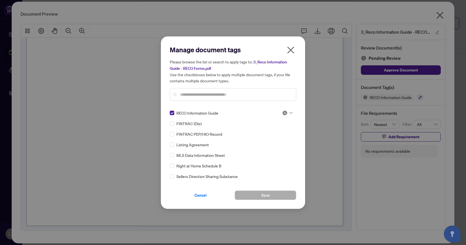
click at [290, 110] on div at bounding box center [287, 113] width 11 height 6
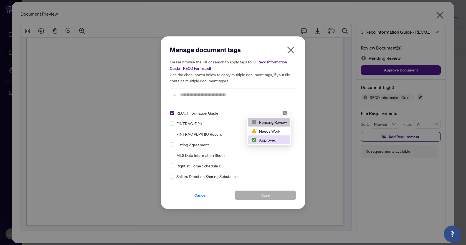
click at [275, 140] on div "Approved" at bounding box center [270, 140] width 36 height 6
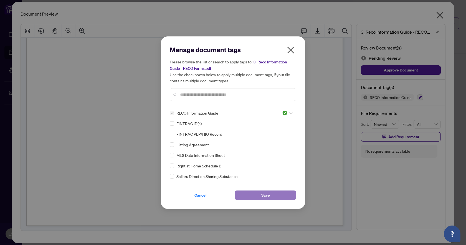
click at [261, 195] on button "Save" at bounding box center [266, 194] width 62 height 9
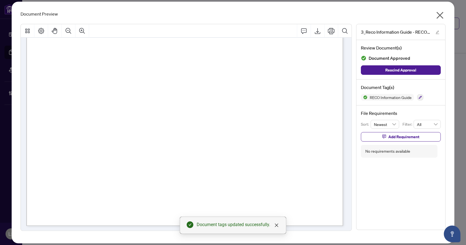
click at [443, 16] on icon "close" at bounding box center [440, 15] width 9 height 9
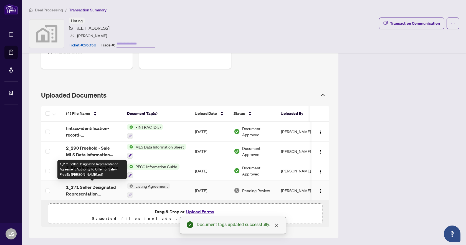
click at [97, 185] on span "1_271 Seller Designated Representation Agreement Authority to Offer for Sale - …" at bounding box center [92, 190] width 52 height 13
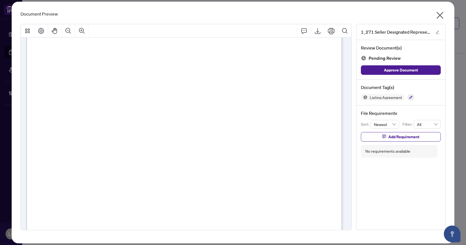
scroll to position [1709, 0]
click at [307, 32] on icon "Comment" at bounding box center [304, 30] width 7 height 7
click at [236, 167] on div "**********" at bounding box center [251, 166] width 88 height 11
click at [287, 181] on icon "Save" at bounding box center [290, 179] width 6 height 6
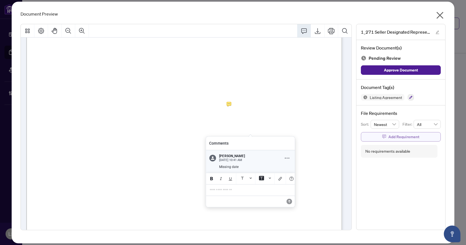
click at [385, 138] on icon "button" at bounding box center [385, 136] width 4 height 4
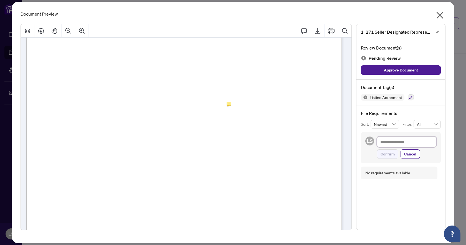
click at [389, 141] on textarea at bounding box center [406, 141] width 59 height 11
type textarea "*"
type textarea "**"
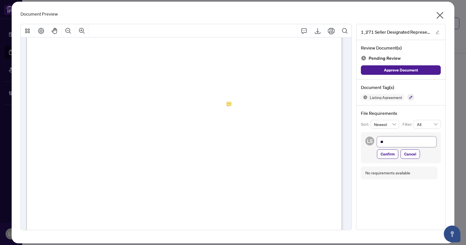
type textarea "***"
type textarea "****"
type textarea "*****"
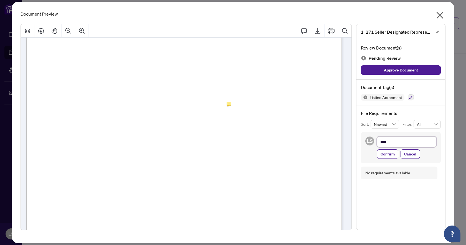
type textarea "*****"
type textarea "******"
type textarea "*******"
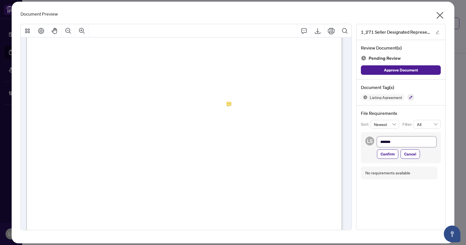
type textarea "********"
type textarea "**********"
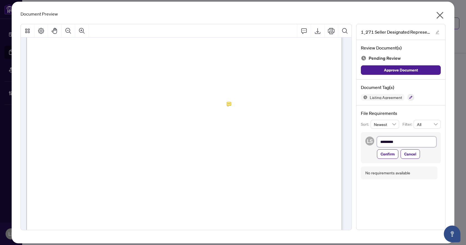
type textarea "**********"
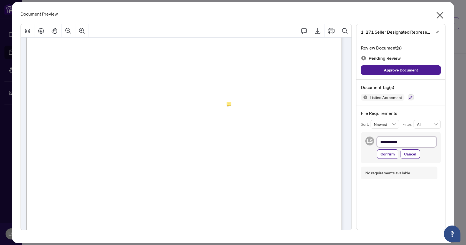
type textarea "**********"
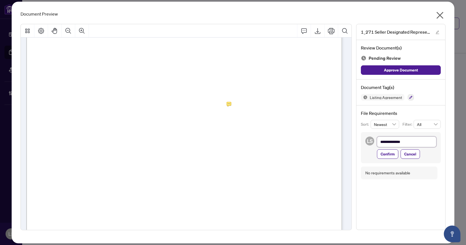
type textarea "**********"
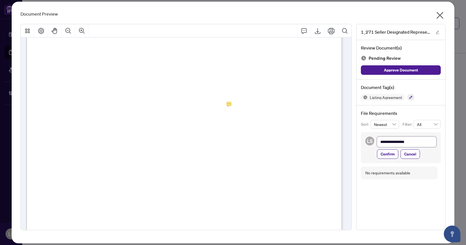
type textarea "**********"
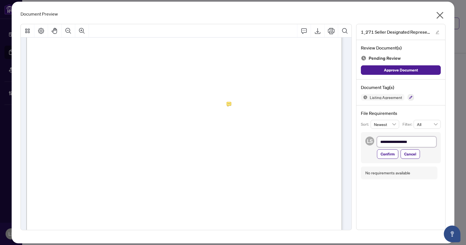
type textarea "**********"
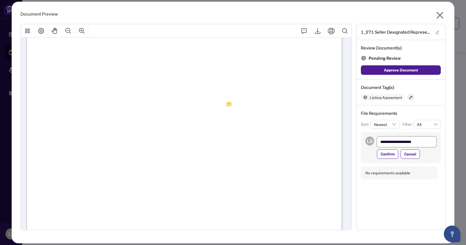
type textarea "**********"
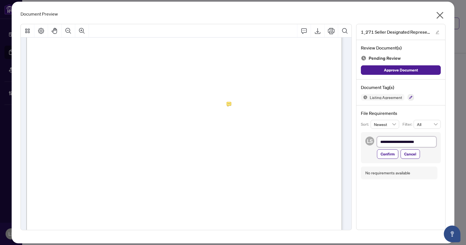
type textarea "**********"
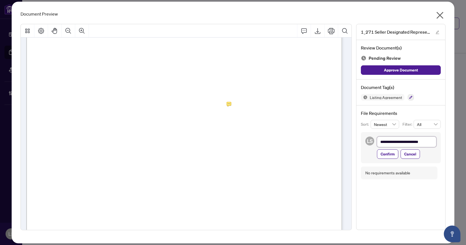
type textarea "**********"
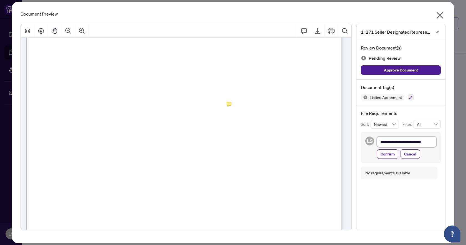
type textarea "**********"
click at [392, 158] on span "Confirm" at bounding box center [388, 159] width 14 height 9
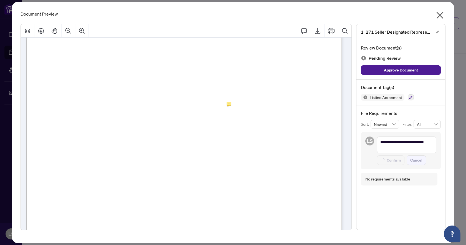
type textarea "**********"
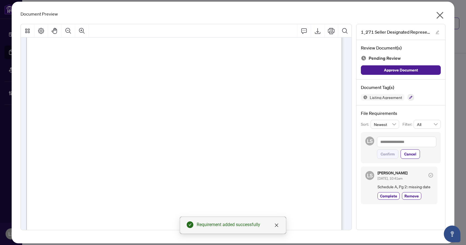
scroll to position [1903, 0]
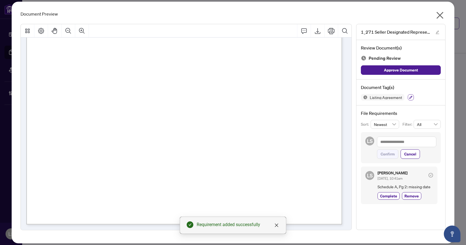
click at [410, 99] on button "button" at bounding box center [411, 97] width 6 height 6
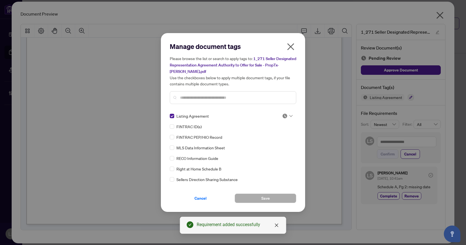
click at [285, 113] on img at bounding box center [285, 116] width 6 height 6
click at [275, 131] on div "Needs Work" at bounding box center [270, 131] width 36 height 6
click at [253, 194] on button "Save" at bounding box center [266, 197] width 62 height 9
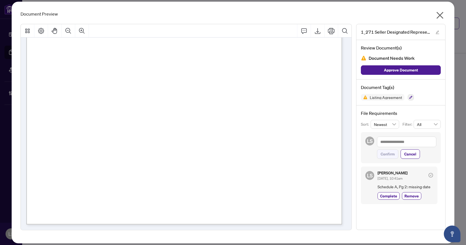
click at [441, 16] on icon "close" at bounding box center [440, 15] width 7 height 7
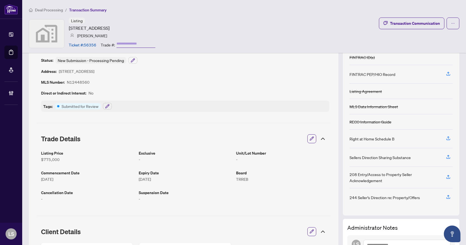
scroll to position [0, 0]
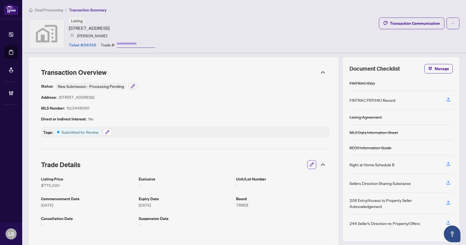
click at [109, 131] on icon "button" at bounding box center [107, 132] width 4 height 4
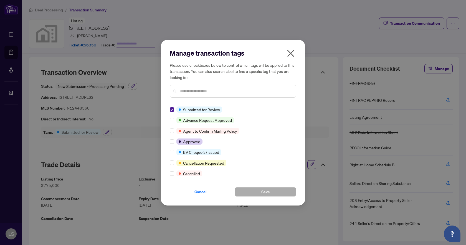
click at [198, 91] on input "text" at bounding box center [236, 91] width 112 height 6
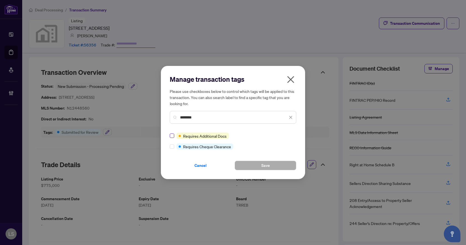
type input "********"
click at [270, 163] on span "Save" at bounding box center [266, 165] width 9 height 9
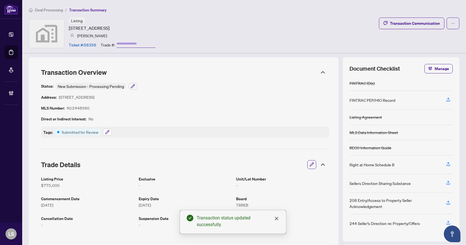
click at [107, 133] on icon "button" at bounding box center [107, 132] width 4 height 4
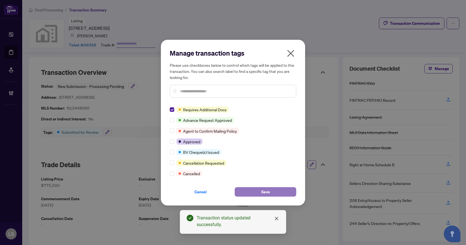
click at [264, 193] on span "Save" at bounding box center [266, 191] width 9 height 9
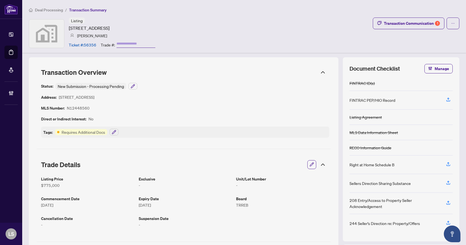
click at [47, 10] on span "Deal Processing" at bounding box center [49, 9] width 28 height 5
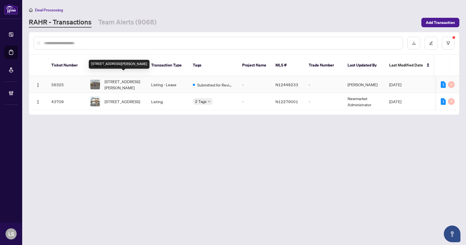
click at [136, 78] on span "[STREET_ADDRESS][PERSON_NAME]" at bounding box center [124, 84] width 38 height 12
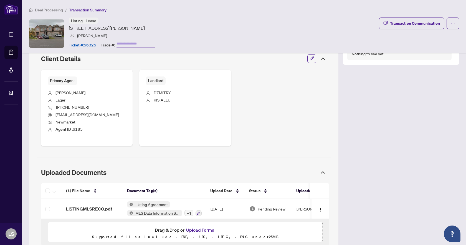
scroll to position [218, 0]
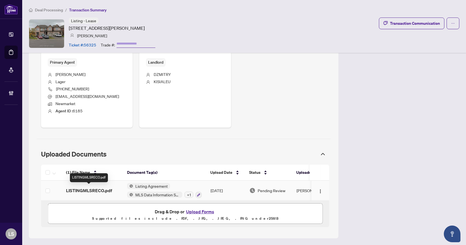
click at [93, 189] on span "LISTINGMLSRECO.pdf" at bounding box center [89, 190] width 46 height 7
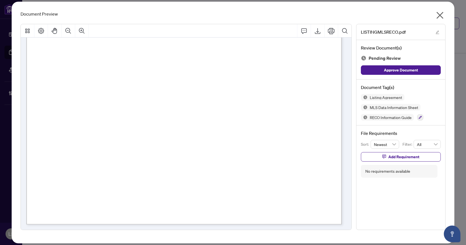
scroll to position [7793, 0]
click at [421, 116] on icon "button" at bounding box center [420, 117] width 3 height 3
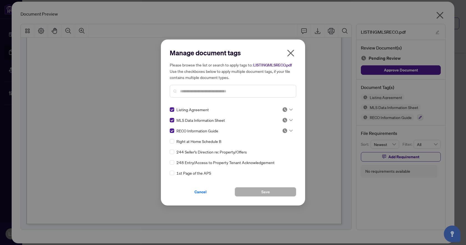
click at [289, 108] on div at bounding box center [287, 110] width 11 height 6
click at [278, 137] on div "Approved" at bounding box center [270, 137] width 36 height 6
click at [289, 121] on div at bounding box center [287, 120] width 11 height 6
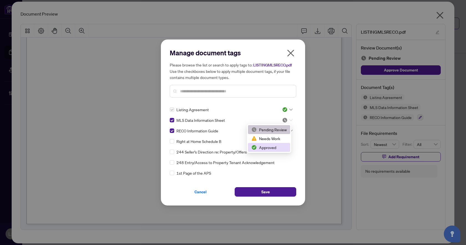
click at [279, 145] on div "Approved" at bounding box center [270, 147] width 36 height 6
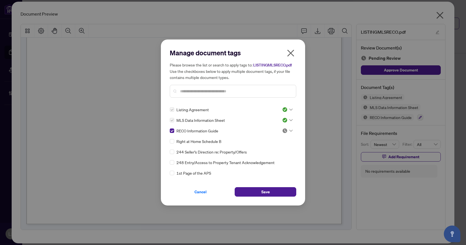
click at [290, 131] on icon at bounding box center [291, 131] width 3 height 2
click at [275, 159] on div "Approved" at bounding box center [270, 158] width 36 height 6
click at [277, 191] on button "Save" at bounding box center [266, 191] width 62 height 9
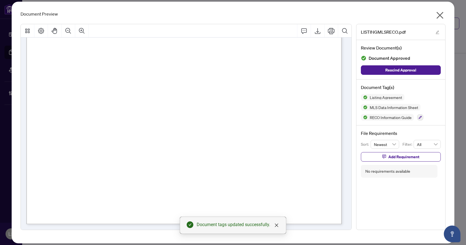
click at [442, 18] on icon "close" at bounding box center [440, 15] width 9 height 9
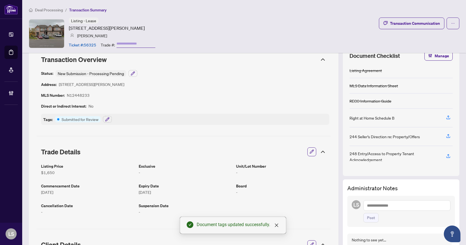
scroll to position [0, 0]
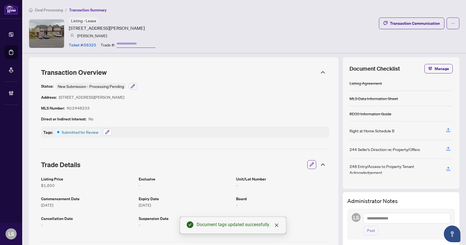
click at [108, 134] on button "button" at bounding box center [107, 132] width 9 height 7
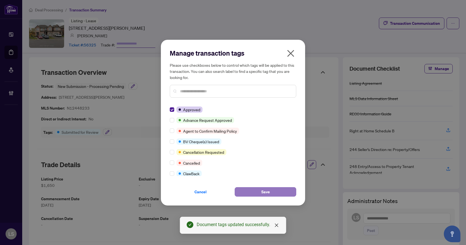
click at [271, 191] on button "Save" at bounding box center [266, 191] width 62 height 9
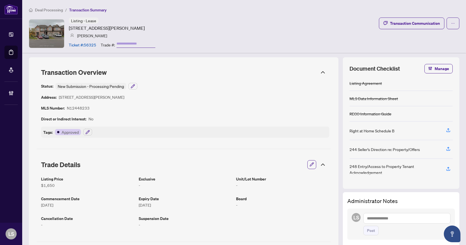
click at [56, 9] on span "Deal Processing" at bounding box center [49, 9] width 28 height 5
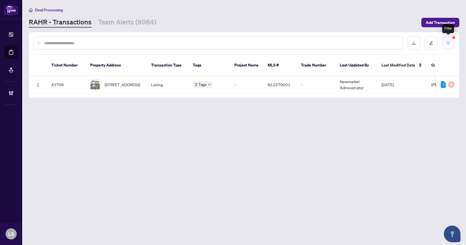
click at [451, 44] on button "button" at bounding box center [448, 43] width 13 height 13
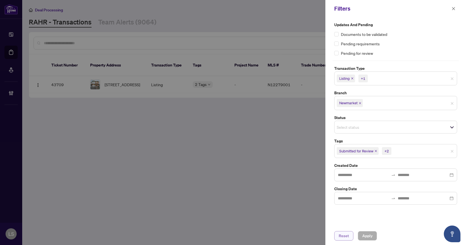
click at [345, 237] on span "Reset" at bounding box center [344, 235] width 10 height 9
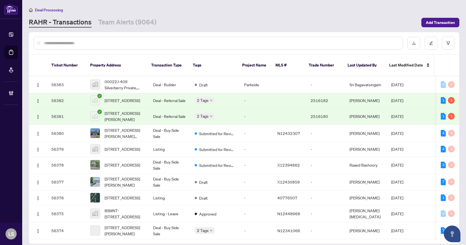
click at [142, 41] on input "text" at bounding box center [221, 43] width 355 height 6
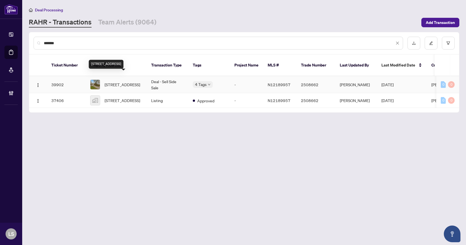
type input "*******"
click at [132, 81] on span "[STREET_ADDRESS]" at bounding box center [123, 84] width 36 height 6
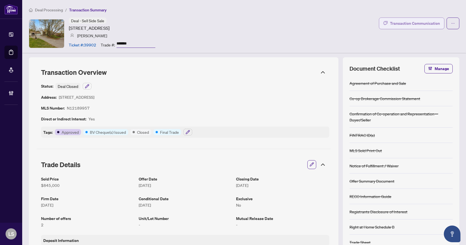
click at [408, 21] on div "Transaction Communication" at bounding box center [415, 23] width 50 height 9
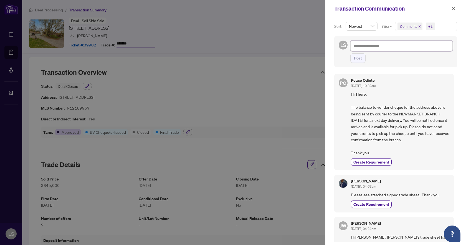
click at [380, 44] on textarea at bounding box center [402, 46] width 102 height 11
click at [365, 47] on textarea at bounding box center [402, 46] width 102 height 11
type textarea "*"
type textarea "**"
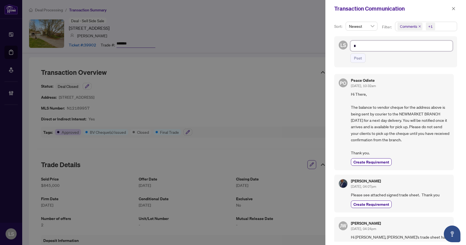
type textarea "**"
type textarea "****"
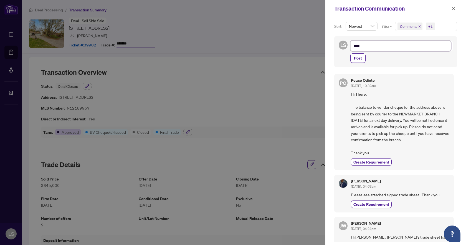
type textarea "*****"
type textarea "******"
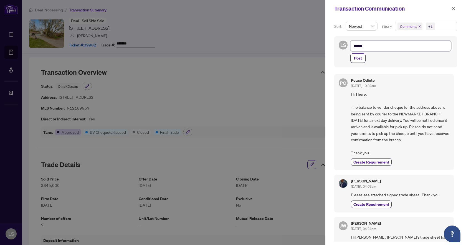
type textarea "******"
type textarea "********"
type textarea "*********"
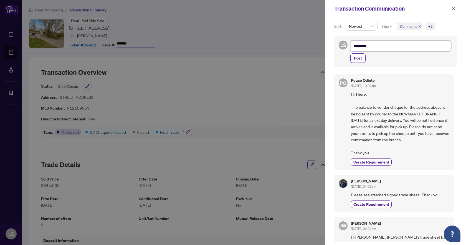
type textarea "**********"
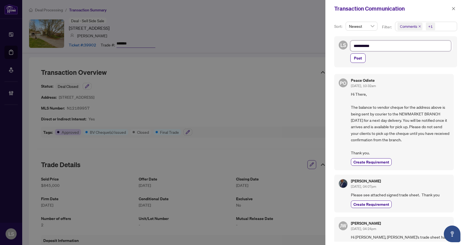
type textarea "**********"
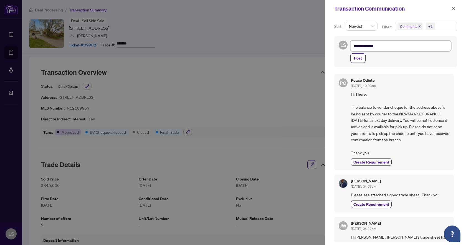
type textarea "**********"
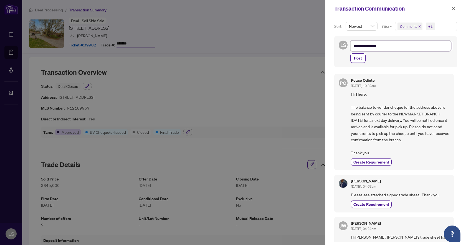
type textarea "**********"
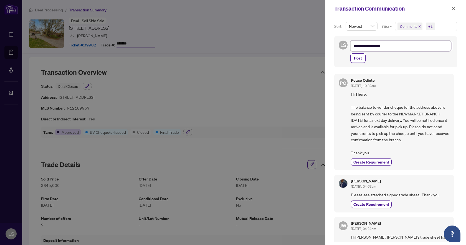
type textarea "**********"
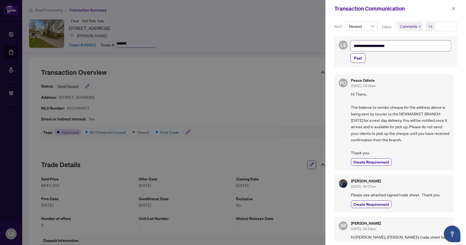
type textarea "**********"
click at [362, 60] on span "Post" at bounding box center [358, 58] width 8 height 9
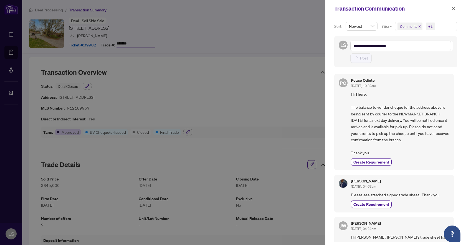
type textarea "**********"
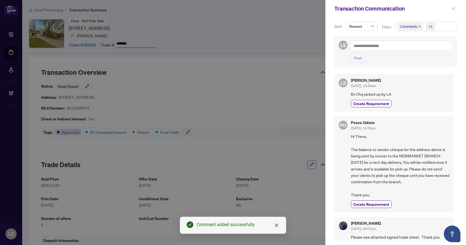
click at [456, 10] on button "button" at bounding box center [453, 8] width 7 height 7
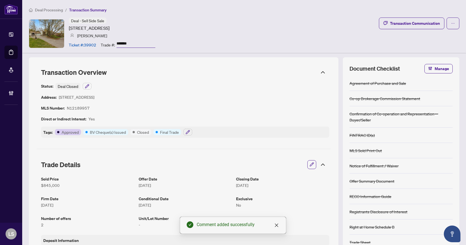
click at [44, 10] on span "Deal Processing" at bounding box center [49, 9] width 28 height 5
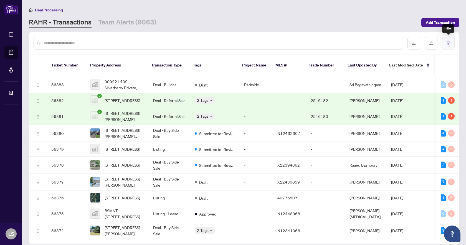
click at [448, 41] on icon "filter" at bounding box center [449, 43] width 4 height 4
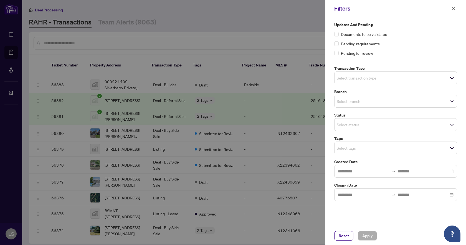
click at [385, 76] on span "Select transaction type" at bounding box center [396, 78] width 122 height 8
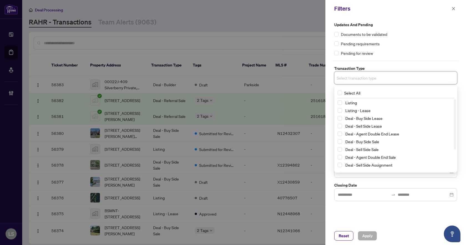
click at [338, 105] on div "Listing" at bounding box center [396, 102] width 116 height 7
click at [338, 110] on span "Select Listing - Lease" at bounding box center [340, 110] width 4 height 4
click at [338, 104] on span "Select Listing" at bounding box center [340, 103] width 4 height 4
click at [419, 45] on div "Pending requirements" at bounding box center [396, 44] width 123 height 6
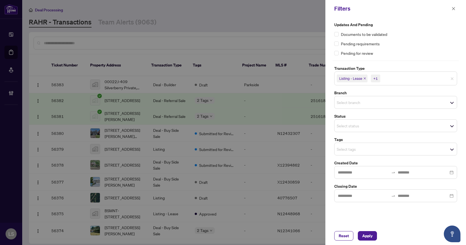
drag, startPoint x: 362, startPoint y: 100, endPoint x: 364, endPoint y: 109, distance: 9.2
click at [361, 100] on input "search" at bounding box center [356, 102] width 39 height 7
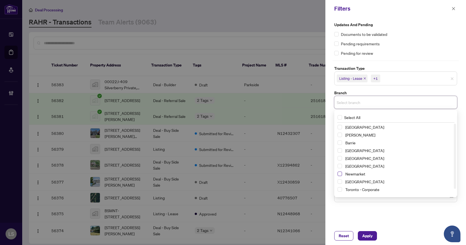
click at [341, 172] on span "Select Newmarket" at bounding box center [340, 173] width 4 height 4
click at [440, 6] on div "Filters" at bounding box center [393, 8] width 116 height 8
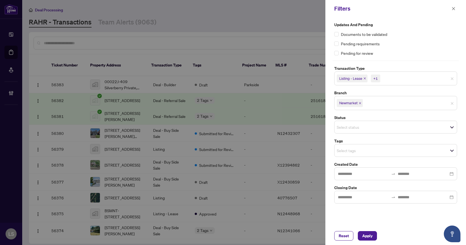
click at [358, 149] on input "search" at bounding box center [356, 150] width 39 height 7
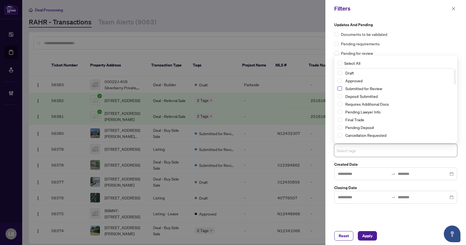
click at [341, 86] on span "Select Submitted for Review" at bounding box center [340, 88] width 4 height 4
click at [342, 136] on span "Select Cancellation Requested" at bounding box center [340, 135] width 4 height 4
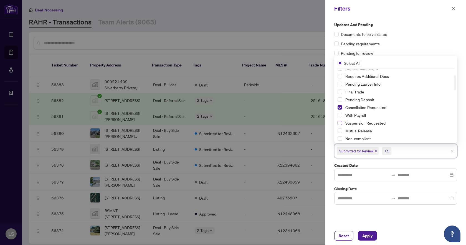
click at [340, 121] on span "Select Suspension Requested" at bounding box center [340, 123] width 4 height 4
drag, startPoint x: 363, startPoint y: 236, endPoint x: 366, endPoint y: 230, distance: 6.2
click at [365, 232] on span "Apply" at bounding box center [368, 235] width 10 height 9
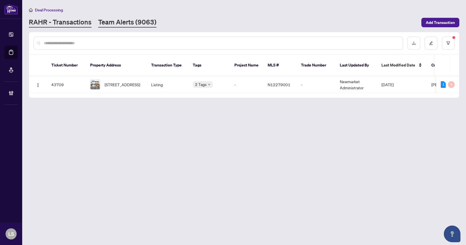
click at [123, 24] on link "Team Alerts (9063)" at bounding box center [127, 22] width 58 height 10
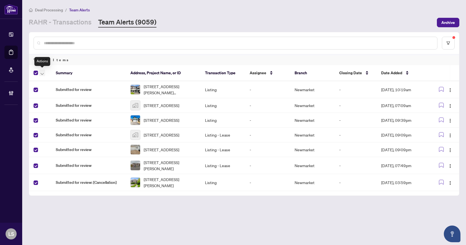
click at [41, 74] on icon "button" at bounding box center [42, 74] width 3 height 2
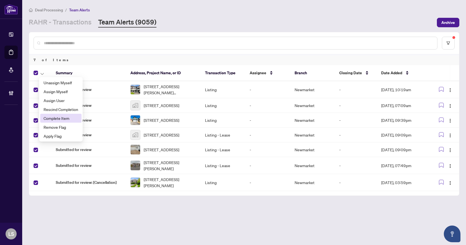
click at [54, 116] on span "Complete Item" at bounding box center [61, 118] width 35 height 6
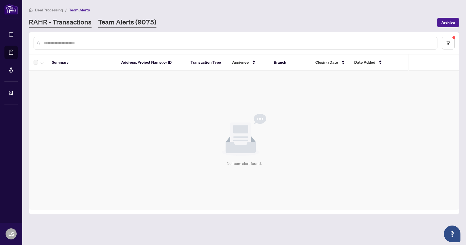
click at [60, 24] on link "RAHR - Transactions" at bounding box center [60, 22] width 63 height 10
